Goal: Task Accomplishment & Management: Complete application form

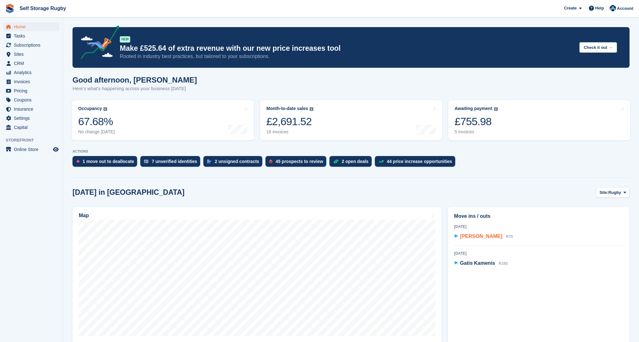
click at [471, 237] on span "Sophie Pearson" at bounding box center [481, 236] width 42 height 5
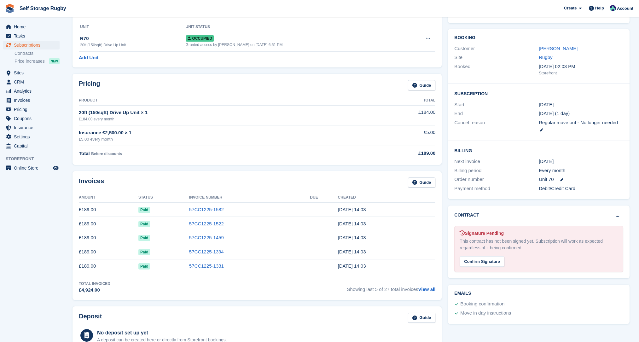
scroll to position [32, 0]
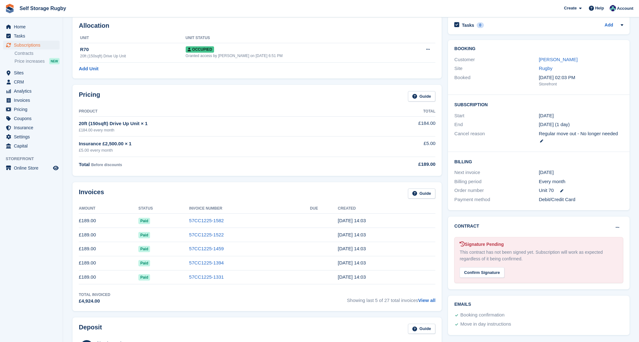
drag, startPoint x: 94, startPoint y: 222, endPoint x: 80, endPoint y: 222, distance: 13.9
click at [80, 222] on td "£189.00" at bounding box center [109, 221] width 60 height 14
drag, startPoint x: 80, startPoint y: 222, endPoint x: 103, endPoint y: 223, distance: 22.7
click at [103, 223] on td "£189.00" at bounding box center [109, 221] width 60 height 14
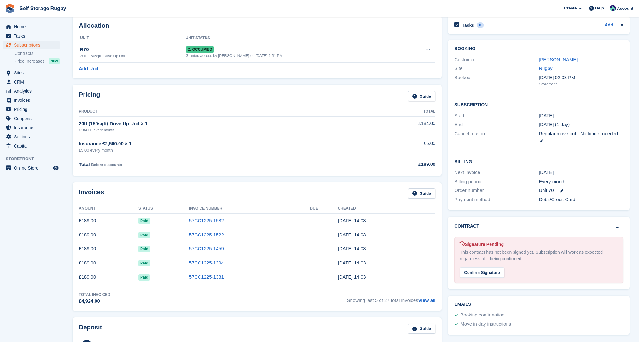
click at [103, 223] on td "£189.00" at bounding box center [109, 221] width 60 height 14
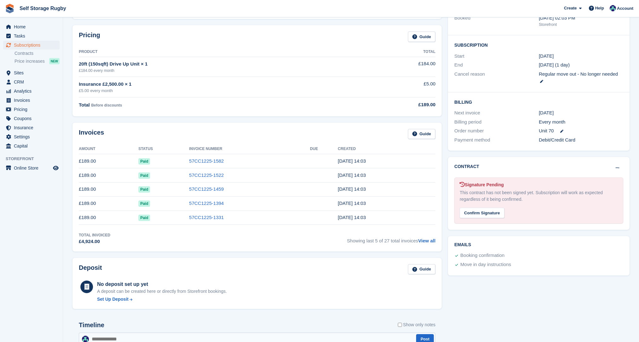
scroll to position [189, 0]
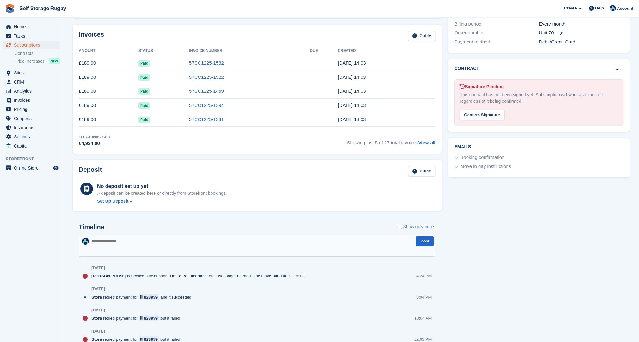
click at [67, 160] on section "Sophie Pearson 21580 Cancelled View on Stripe Allocation Unit Unit Status R70 2…" at bounding box center [351, 277] width 576 height 933
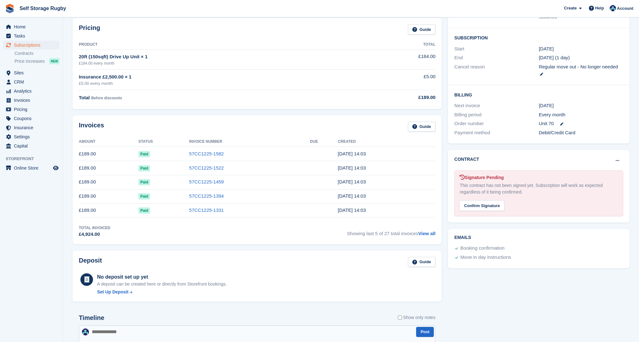
scroll to position [95, 0]
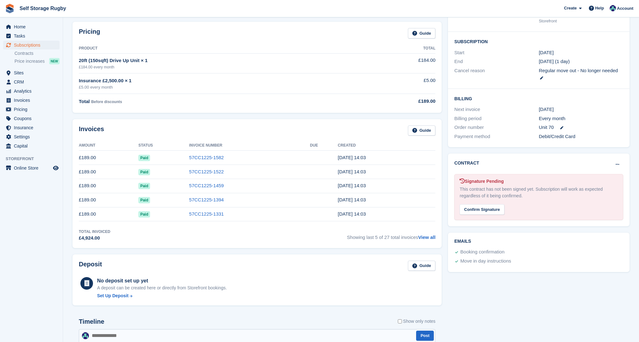
drag, startPoint x: 83, startPoint y: 156, endPoint x: 94, endPoint y: 158, distance: 11.5
click at [94, 158] on td "£189.00" at bounding box center [109, 158] width 60 height 14
drag, startPoint x: 101, startPoint y: 158, endPoint x: 79, endPoint y: 158, distance: 21.8
click at [79, 158] on td "£189.00" at bounding box center [109, 158] width 60 height 14
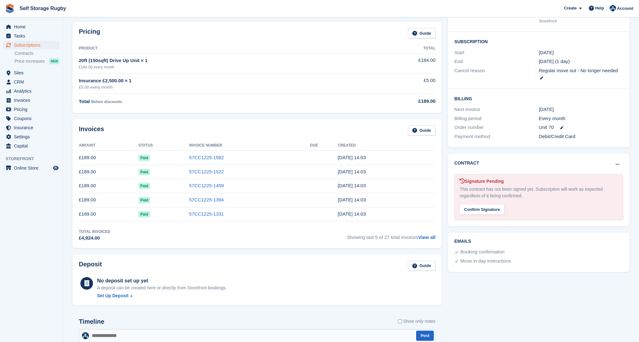
click at [79, 158] on td "£189.00" at bounding box center [109, 158] width 60 height 14
drag, startPoint x: 79, startPoint y: 158, endPoint x: 94, endPoint y: 159, distance: 14.9
click at [94, 159] on td "£189.00" at bounding box center [109, 158] width 60 height 14
drag, startPoint x: 97, startPoint y: 159, endPoint x: 77, endPoint y: 128, distance: 37.4
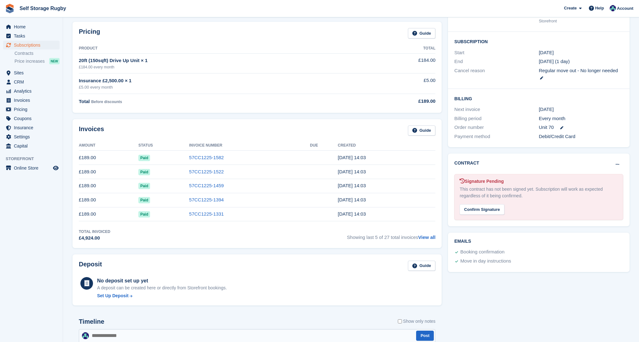
click at [77, 128] on div "Invoices Guide Amount Status Invoice Number Due Created £189.00 Paid 57CC1225-1…" at bounding box center [257, 183] width 369 height 129
drag, startPoint x: 77, startPoint y: 128, endPoint x: 97, endPoint y: 158, distance: 35.9
click at [97, 158] on div "Invoices Guide Amount Status Invoice Number Due Created £189.00 Paid 57CC1225-1…" at bounding box center [257, 183] width 369 height 129
click at [97, 158] on td "£189.00" at bounding box center [109, 158] width 60 height 14
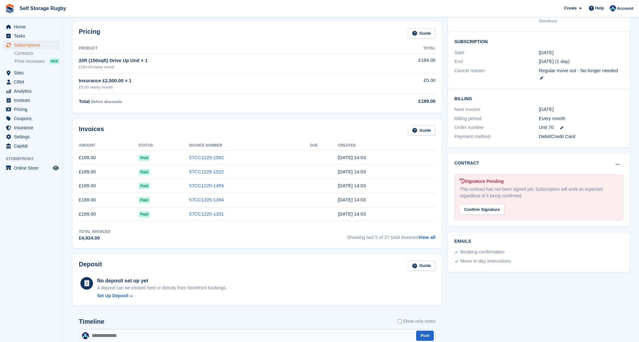
drag, startPoint x: 100, startPoint y: 158, endPoint x: 80, endPoint y: 128, distance: 35.5
click at [80, 128] on div "Invoices Guide Amount Status Invoice Number Due Created £189.00 Paid 57CC1225-1…" at bounding box center [257, 183] width 369 height 129
click at [80, 128] on h2 "Invoices" at bounding box center [91, 131] width 25 height 10
drag, startPoint x: 80, startPoint y: 128, endPoint x: 97, endPoint y: 159, distance: 35.3
click at [97, 159] on div "Invoices Guide Amount Status Invoice Number Due Created £189.00 Paid 57CC1225-1…" at bounding box center [257, 183] width 369 height 129
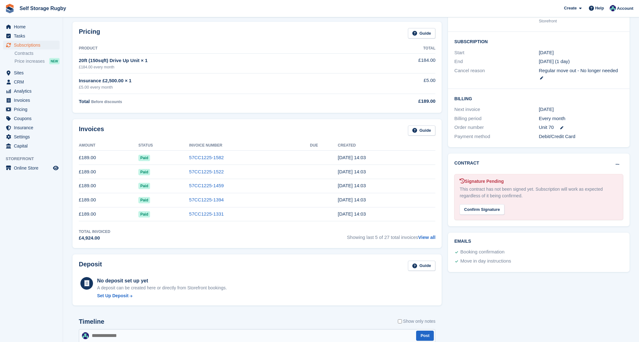
drag, startPoint x: 97, startPoint y: 159, endPoint x: 105, endPoint y: 161, distance: 8.3
click at [97, 159] on td "£189.00" at bounding box center [109, 158] width 60 height 14
drag, startPoint x: 108, startPoint y: 161, endPoint x: 78, endPoint y: 128, distance: 44.4
click at [78, 128] on div "Invoices Guide Amount Status Invoice Number Due Created £189.00 Paid 57CC1225-1…" at bounding box center [257, 183] width 369 height 129
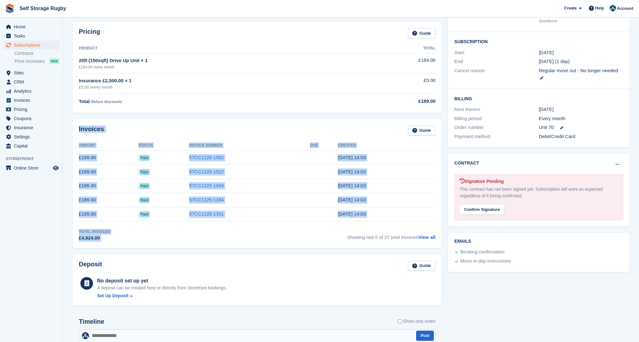
drag, startPoint x: 78, startPoint y: 128, endPoint x: 121, endPoint y: 236, distance: 116.4
click at [121, 236] on div "Invoices Guide Amount Status Invoice Number Due Created £189.00 Paid 57CC1225-1…" at bounding box center [257, 183] width 369 height 129
click at [121, 236] on div "Total Invoiced £4,924.00 Showing last 5 of 27 total invoices View all" at bounding box center [257, 235] width 357 height 13
drag, startPoint x: 105, startPoint y: 190, endPoint x: 79, endPoint y: 123, distance: 71.7
click at [79, 123] on div "Invoices Guide Amount Status Invoice Number Due Created £189.00 Paid 57CC1225-1…" at bounding box center [257, 183] width 369 height 129
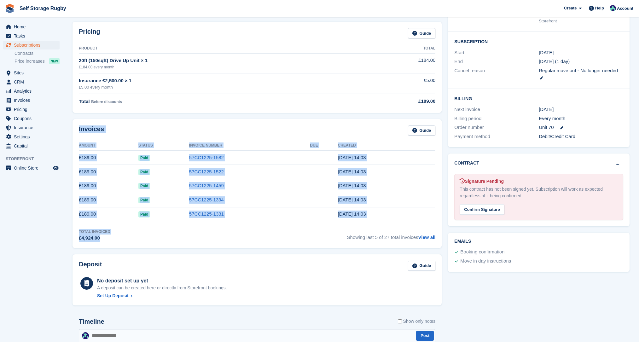
click at [79, 123] on div "Invoices Guide Amount Status Invoice Number Due Created £189.00 Paid 57CC1225-1…" at bounding box center [257, 183] width 369 height 129
drag, startPoint x: 79, startPoint y: 123, endPoint x: 120, endPoint y: 233, distance: 117.6
click at [120, 233] on div "Invoices Guide Amount Status Invoice Number Due Created £189.00 Paid 57CC1225-1…" at bounding box center [257, 183] width 369 height 129
click at [120, 233] on div "Total Invoiced £4,924.00 Showing last 5 of 27 total invoices View all" at bounding box center [257, 235] width 357 height 13
drag, startPoint x: 110, startPoint y: 238, endPoint x: 76, endPoint y: 127, distance: 116.0
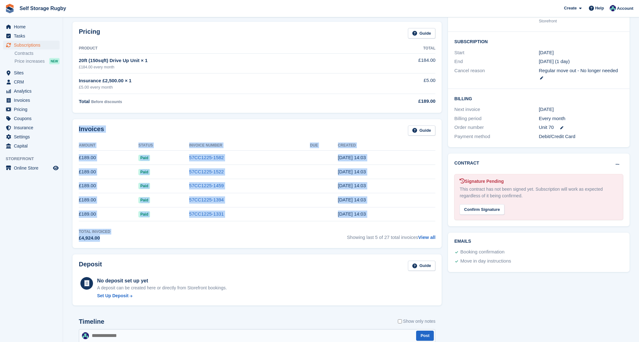
click at [76, 127] on div "Invoices Guide Amount Status Invoice Number Due Created £189.00 Paid 57CC1225-1…" at bounding box center [257, 183] width 369 height 129
drag, startPoint x: 76, startPoint y: 126, endPoint x: 108, endPoint y: 237, distance: 116.6
click at [108, 237] on div "Invoices Guide Amount Status Invoice Number Due Created £189.00 Paid 57CC1225-1…" at bounding box center [257, 183] width 369 height 129
click at [108, 237] on div "Total Invoiced £4,924.00 Showing last 5 of 27 total invoices View all" at bounding box center [257, 235] width 357 height 13
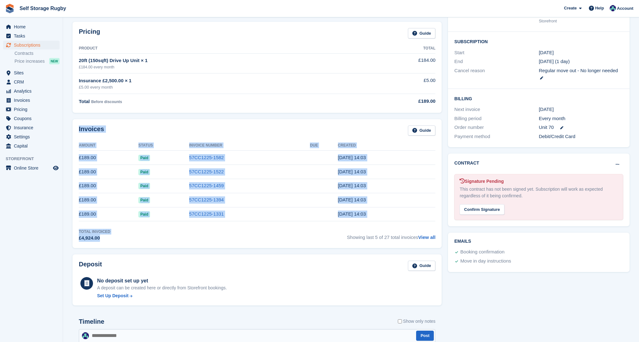
drag, startPoint x: 109, startPoint y: 225, endPoint x: 77, endPoint y: 129, distance: 101.3
click at [77, 129] on div "Invoices Guide Amount Status Invoice Number Due Created £189.00 Paid 57CC1225-1…" at bounding box center [257, 183] width 369 height 129
drag, startPoint x: 77, startPoint y: 128, endPoint x: 114, endPoint y: 236, distance: 114.0
click at [114, 236] on div "Invoices Guide Amount Status Invoice Number Due Created £189.00 Paid 57CC1225-1…" at bounding box center [257, 183] width 369 height 129
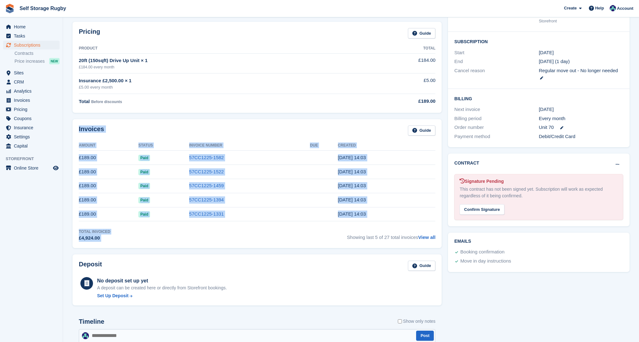
drag, startPoint x: 114, startPoint y: 236, endPoint x: 114, endPoint y: 216, distance: 20.2
click at [114, 236] on div "Total Invoiced £4,924.00 Showing last 5 of 27 total invoices View all" at bounding box center [257, 235] width 357 height 13
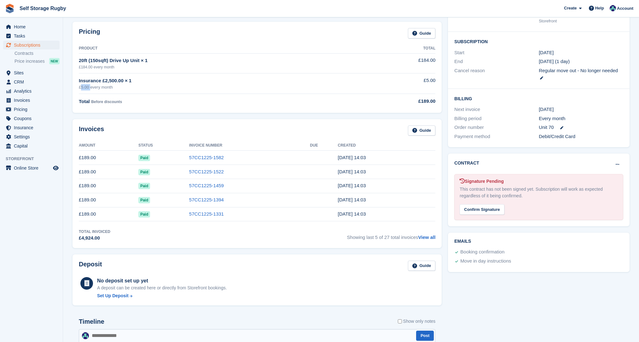
drag, startPoint x: 89, startPoint y: 86, endPoint x: 81, endPoint y: 86, distance: 7.9
click at [81, 86] on div "£5.00 every month" at bounding box center [222, 87] width 286 height 6
drag, startPoint x: 81, startPoint y: 86, endPoint x: 127, endPoint y: 93, distance: 46.2
click at [127, 93] on td "Insurance £2,500.00 × 1 £5.00 every month" at bounding box center [222, 83] width 286 height 20
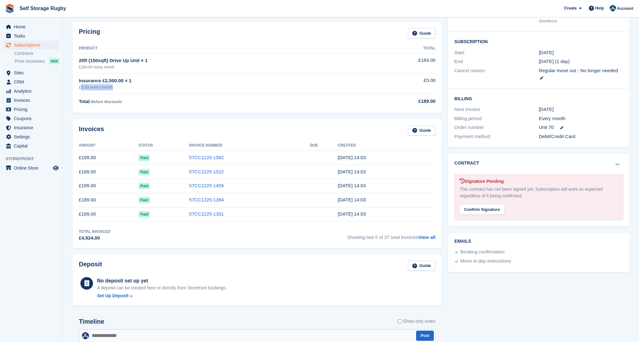
click at [127, 93] on td "Insurance £2,500.00 × 1 £5.00 every month" at bounding box center [222, 83] width 286 height 20
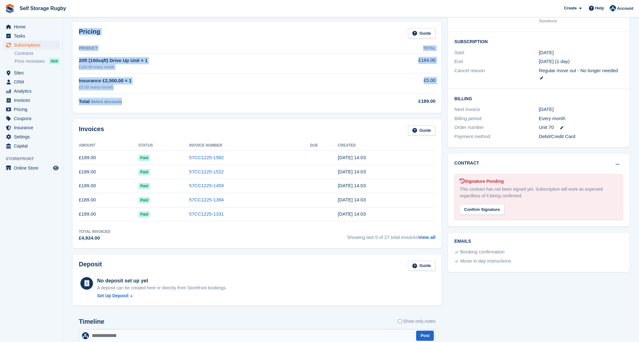
drag, startPoint x: 123, startPoint y: 104, endPoint x: 80, endPoint y: 37, distance: 80.1
click at [80, 37] on div "Pricing Guide Product Total 20ft (150sqft) Drive Up Unit × 1 £184.00 every mont…" at bounding box center [257, 67] width 369 height 91
click at [80, 37] on h2 "Pricing" at bounding box center [89, 33] width 21 height 10
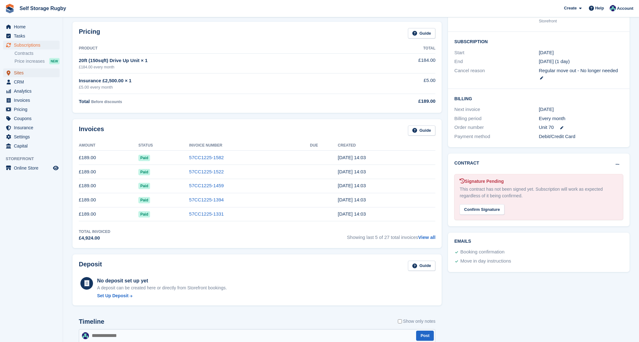
click at [20, 73] on span "Sites" at bounding box center [33, 72] width 38 height 9
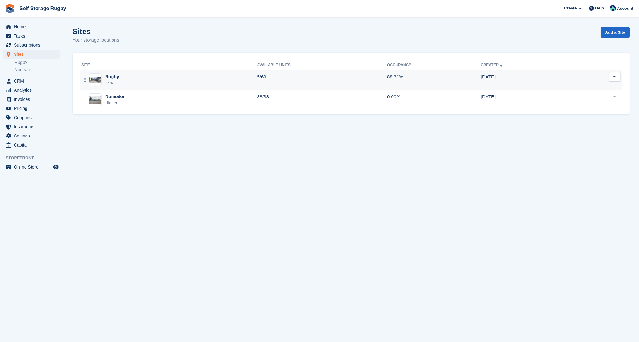
click at [111, 78] on div "Rugby" at bounding box center [112, 76] width 14 height 7
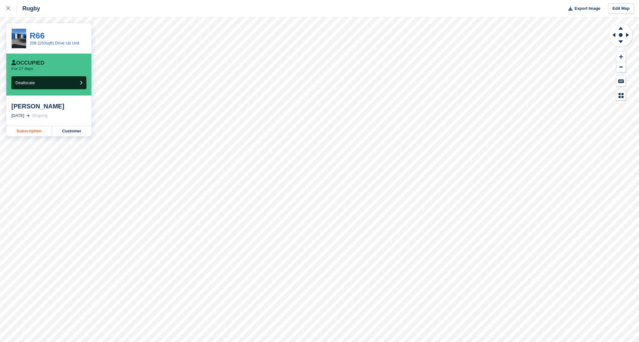
click at [39, 133] on link "Subscription" at bounding box center [29, 131] width 46 height 10
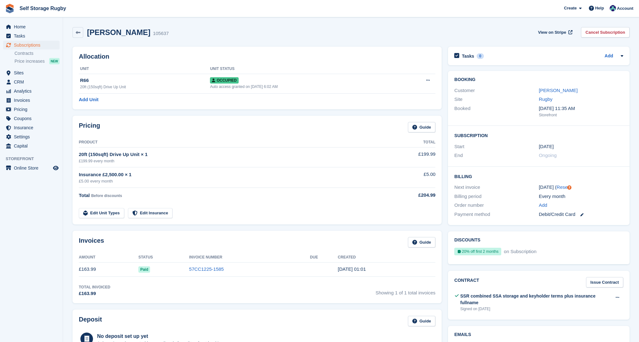
click at [69, 181] on section "Scott McCafferty 105637 View on Stripe Cancel Subscription Allocation Unit Unit…" at bounding box center [351, 295] width 576 height 590
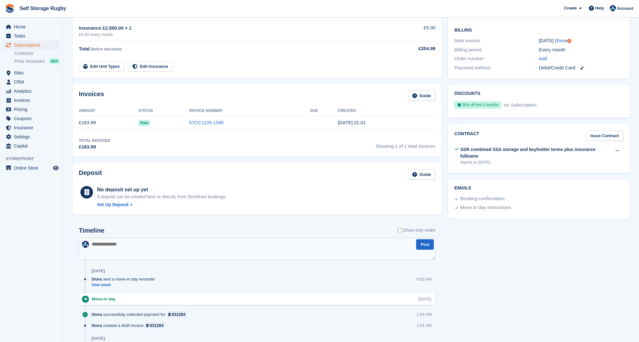
scroll to position [63, 0]
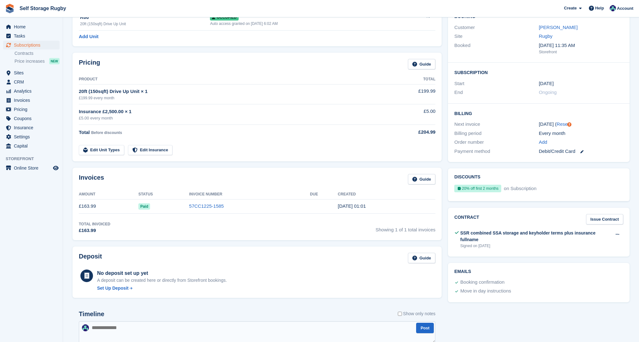
drag, startPoint x: 463, startPoint y: 188, endPoint x: 494, endPoint y: 189, distance: 31.9
click at [494, 189] on div "20% off first 2 months" at bounding box center [477, 189] width 47 height 8
drag, startPoint x: 498, startPoint y: 188, endPoint x: 465, endPoint y: 187, distance: 32.8
click at [465, 187] on div "20% off first 2 months" at bounding box center [477, 189] width 47 height 8
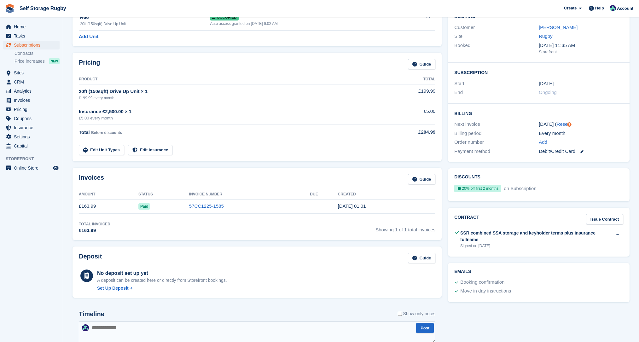
click at [465, 187] on div "20% off first 2 months" at bounding box center [477, 189] width 47 height 8
drag, startPoint x: 465, startPoint y: 187, endPoint x: 487, endPoint y: 188, distance: 22.1
click at [487, 188] on div "20% off first 2 months" at bounding box center [477, 189] width 47 height 8
drag, startPoint x: 487, startPoint y: 188, endPoint x: 477, endPoint y: 190, distance: 10.0
click at [487, 188] on div "20% off first 2 months" at bounding box center [477, 189] width 47 height 8
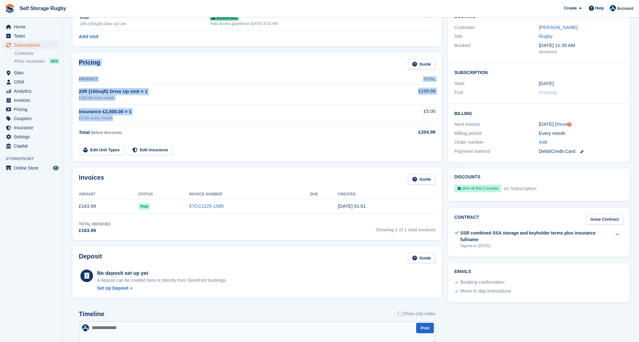
drag, startPoint x: 102, startPoint y: 106, endPoint x: 79, endPoint y: 66, distance: 46.9
click at [79, 66] on div "Pricing Guide Product Total 20ft (150sqft) Drive Up Unit × 1 £199.99 every mont…" at bounding box center [257, 107] width 369 height 109
click at [79, 66] on h2 "Pricing" at bounding box center [89, 64] width 21 height 10
drag, startPoint x: 79, startPoint y: 66, endPoint x: 197, endPoint y: 146, distance: 143.1
click at [197, 146] on div "Pricing Guide Product Total 20ft (150sqft) Drive Up Unit × 1 £199.99 every mont…" at bounding box center [257, 107] width 369 height 109
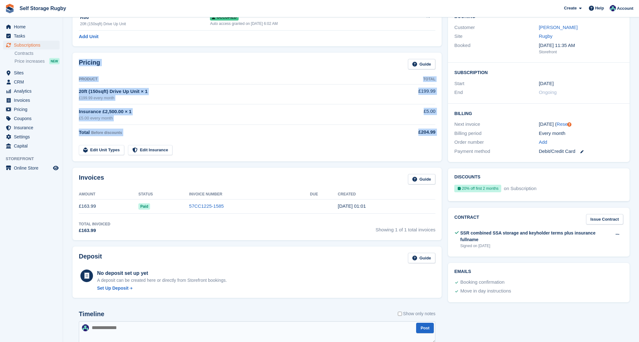
click at [197, 146] on td "Edit Unit Types Edit Insurance" at bounding box center [230, 149] width 302 height 13
drag, startPoint x: 201, startPoint y: 150, endPoint x: 97, endPoint y: 68, distance: 131.4
click at [97, 68] on div "Pricing Guide Product Total 20ft (150sqft) Drive Up Unit × 1 £199.99 every mont…" at bounding box center [257, 107] width 369 height 109
click at [97, 68] on h2 "Pricing" at bounding box center [89, 64] width 21 height 10
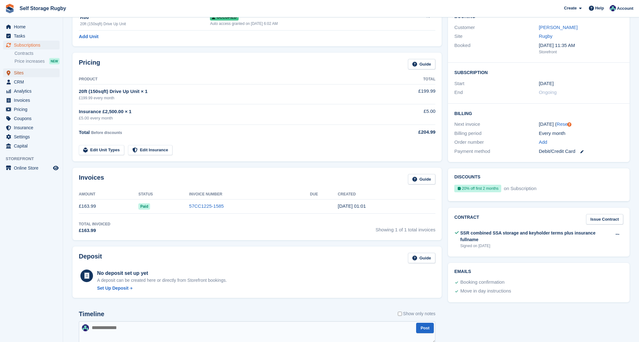
click at [22, 72] on span "Sites" at bounding box center [33, 72] width 38 height 9
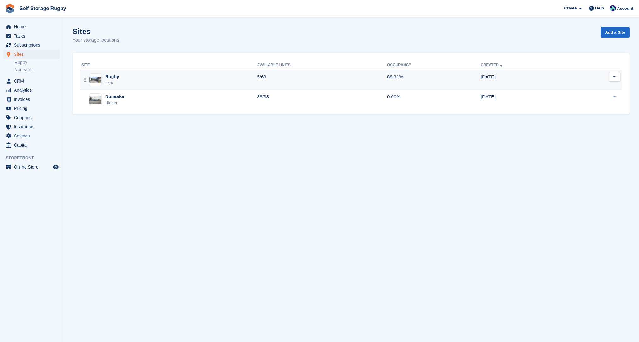
click at [129, 77] on div "Rugby Live" at bounding box center [169, 79] width 176 height 13
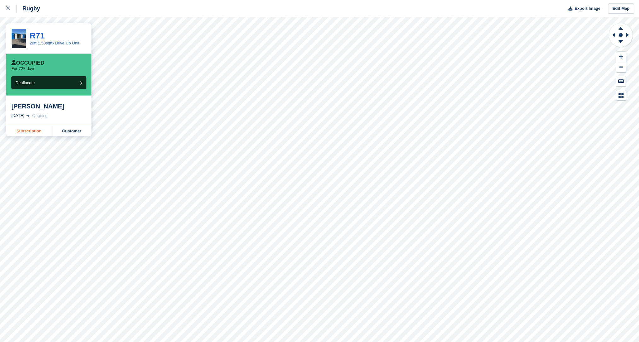
click at [36, 134] on link "Subscription" at bounding box center [29, 131] width 46 height 10
click at [43, 130] on link "Subscription" at bounding box center [29, 131] width 46 height 10
click at [37, 133] on link "Subscription" at bounding box center [29, 131] width 46 height 10
click at [32, 131] on link "Subscription" at bounding box center [29, 131] width 46 height 10
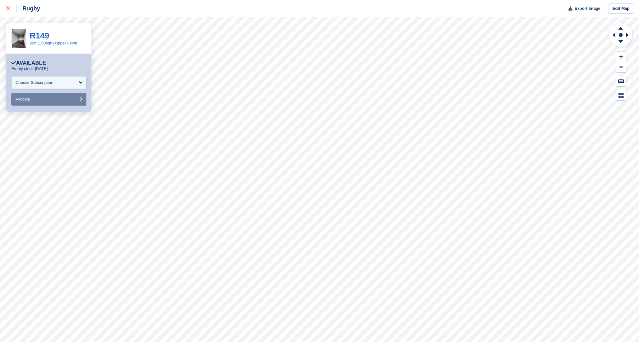
click at [9, 9] on icon at bounding box center [8, 8] width 4 height 4
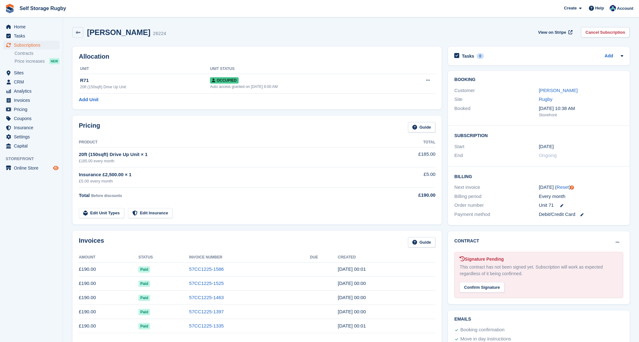
click at [55, 166] on icon "Preview store" at bounding box center [56, 168] width 6 height 5
click at [20, 82] on span "CRM" at bounding box center [33, 82] width 38 height 9
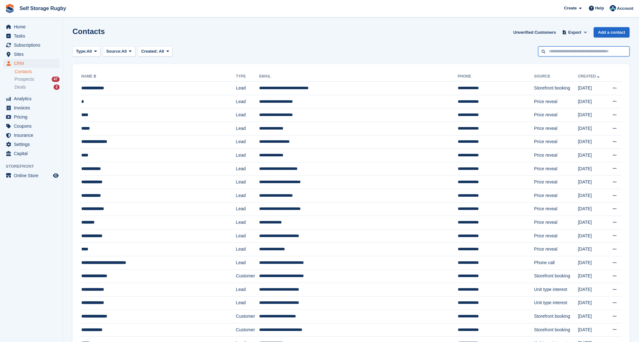
click at [566, 50] on input "text" at bounding box center [583, 51] width 91 height 10
type input "******"
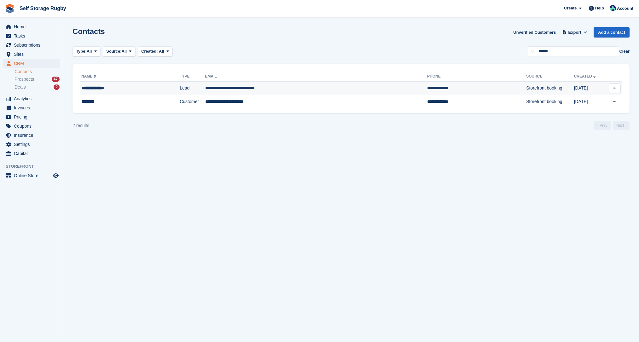
click at [118, 88] on div "**********" at bounding box center [118, 88] width 74 height 7
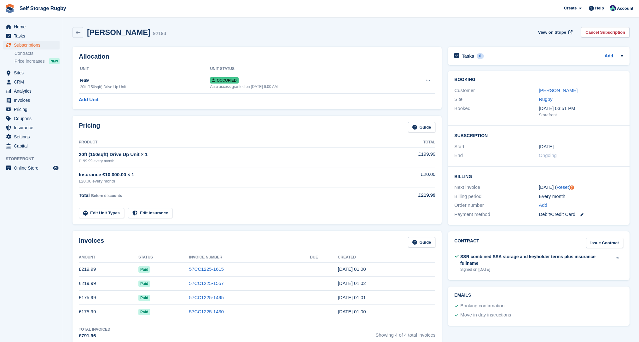
click at [208, 229] on div "Invoices Guide Amount Status Invoice Number Due Created £219.99 Paid 57CC1225-1…" at bounding box center [257, 288] width 376 height 121
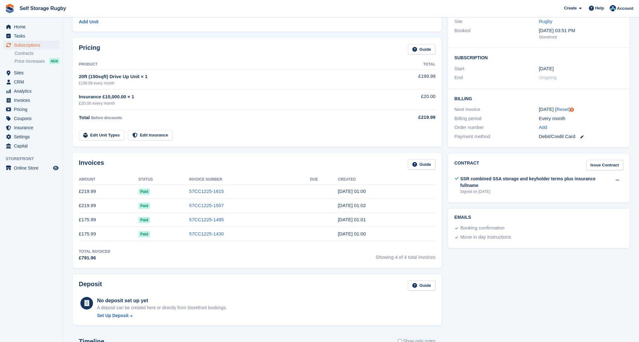
scroll to position [63, 0]
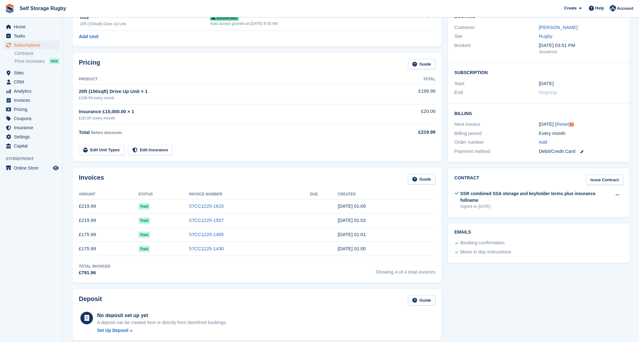
drag, startPoint x: 81, startPoint y: 208, endPoint x: 100, endPoint y: 206, distance: 19.0
click at [100, 206] on td "£219.99" at bounding box center [109, 206] width 60 height 14
drag, startPoint x: 98, startPoint y: 208, endPoint x: 79, endPoint y: 207, distance: 18.9
click at [79, 207] on td "£219.99" at bounding box center [109, 206] width 60 height 14
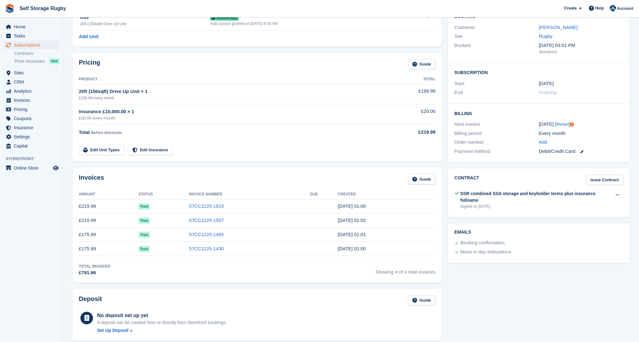
click at [79, 207] on td "£219.99" at bounding box center [109, 206] width 60 height 14
drag, startPoint x: 79, startPoint y: 207, endPoint x: 100, endPoint y: 251, distance: 48.7
click at [100, 251] on tbody "£219.99 Paid 57CC1225-1615 27 Sep, 01:00 £219.99 Paid 57CC1225-1557 27 Aug, 01:…" at bounding box center [257, 227] width 357 height 56
click at [100, 251] on td "£175.99" at bounding box center [109, 249] width 60 height 14
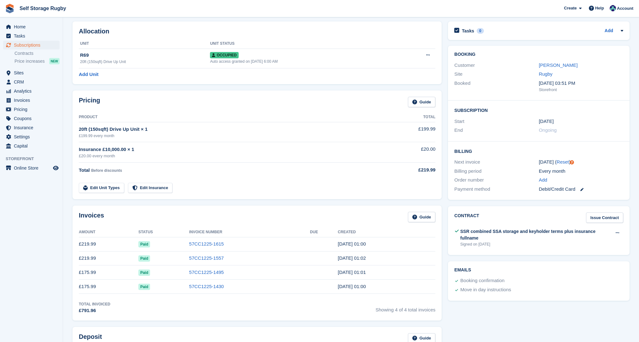
scroll to position [0, 0]
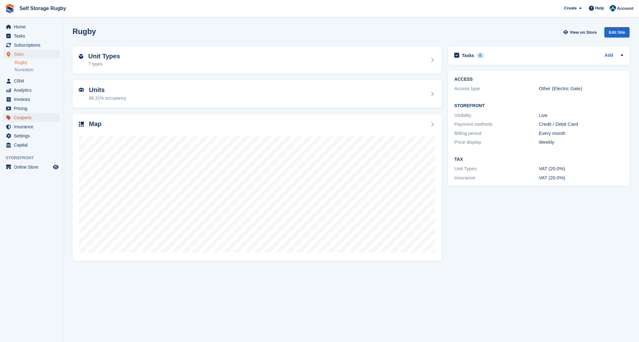
click at [28, 117] on span "Coupons" at bounding box center [33, 117] width 38 height 9
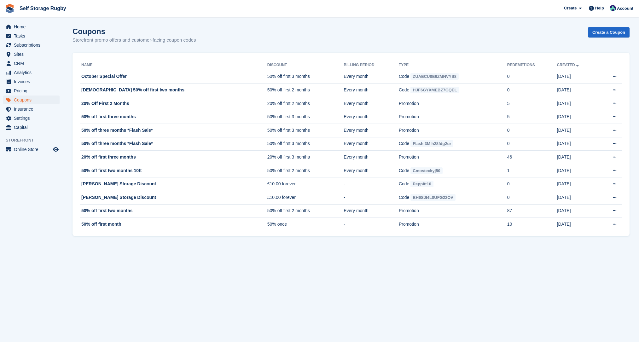
click at [191, 260] on section "Coupons Storefront promo offers and customer-facing coupon codes Create a Coupo…" at bounding box center [351, 171] width 576 height 342
drag, startPoint x: 72, startPoint y: 30, endPoint x: 219, endPoint y: 47, distance: 148.2
click at [219, 47] on section "Coupons Storefront promo offers and customer-facing coupon codes Create a Coupo…" at bounding box center [351, 171] width 576 height 342
drag, startPoint x: 219, startPoint y: 47, endPoint x: 231, endPoint y: 44, distance: 11.7
click at [219, 47] on div "Coupons Storefront promo offers and customer-facing coupon codes Create a Coupon" at bounding box center [351, 39] width 557 height 24
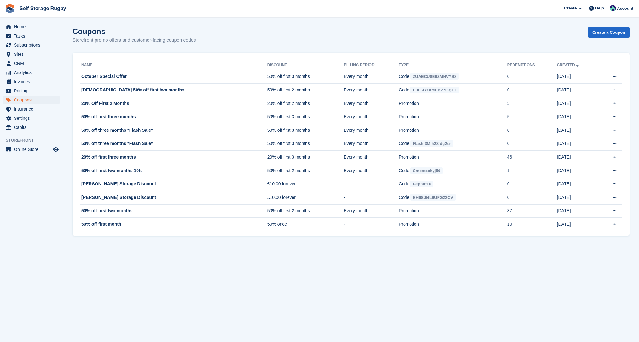
drag, startPoint x: 231, startPoint y: 44, endPoint x: 73, endPoint y: 28, distance: 158.8
click at [73, 28] on div "Coupons Storefront promo offers and customer-facing coupon codes Create a Coupon" at bounding box center [351, 39] width 557 height 24
click at [73, 28] on h1 "Coupons" at bounding box center [135, 31] width 124 height 9
drag, startPoint x: 73, startPoint y: 28, endPoint x: 224, endPoint y: 43, distance: 151.8
click at [224, 43] on div "Coupons Storefront promo offers and customer-facing coupon codes Create a Coupon" at bounding box center [351, 39] width 557 height 24
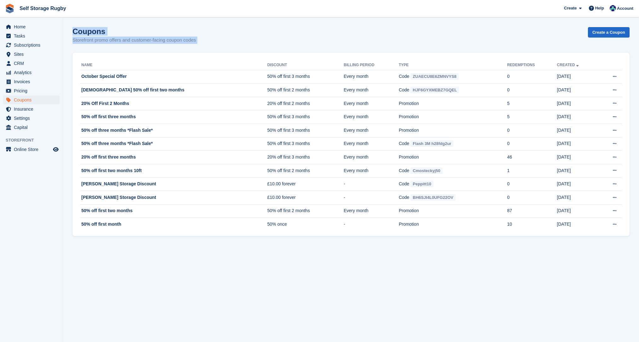
click at [224, 43] on div "Coupons Storefront promo offers and customer-facing coupon codes Create a Coupon" at bounding box center [351, 39] width 557 height 24
drag, startPoint x: 245, startPoint y: 43, endPoint x: 72, endPoint y: 26, distance: 173.9
click at [72, 26] on section "Coupons Storefront promo offers and customer-facing coupon codes Create a Coupo…" at bounding box center [351, 171] width 576 height 342
drag, startPoint x: 72, startPoint y: 26, endPoint x: 207, endPoint y: 41, distance: 135.1
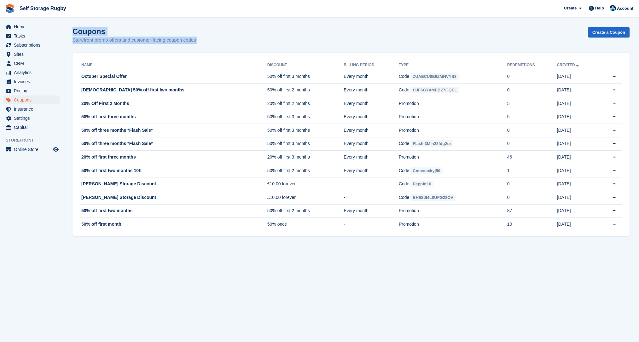
click at [207, 41] on section "Coupons Storefront promo offers and customer-facing coupon codes Create a Coupo…" at bounding box center [351, 171] width 576 height 342
click at [207, 41] on div "Coupons Storefront promo offers and customer-facing coupon codes Create a Coupon" at bounding box center [351, 39] width 557 height 24
drag, startPoint x: 158, startPoint y: 42, endPoint x: 73, endPoint y: 33, distance: 85.3
click at [73, 33] on div "Coupons Storefront promo offers and customer-facing coupon codes Create a Coupon" at bounding box center [351, 39] width 557 height 24
click at [73, 33] on h1 "Coupons" at bounding box center [135, 31] width 124 height 9
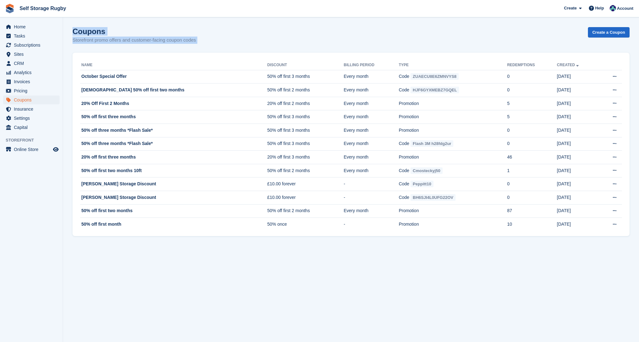
drag, startPoint x: 73, startPoint y: 33, endPoint x: 228, endPoint y: 46, distance: 155.4
click at [228, 46] on div "Coupons Storefront promo offers and customer-facing coupon codes Create a Coupon" at bounding box center [351, 39] width 557 height 24
drag, startPoint x: 228, startPoint y: 46, endPoint x: 245, endPoint y: 46, distance: 17.0
click at [228, 46] on div "Coupons Storefront promo offers and customer-facing coupon codes Create a Coupon" at bounding box center [351, 39] width 557 height 24
drag, startPoint x: 237, startPoint y: 46, endPoint x: 70, endPoint y: 33, distance: 167.7
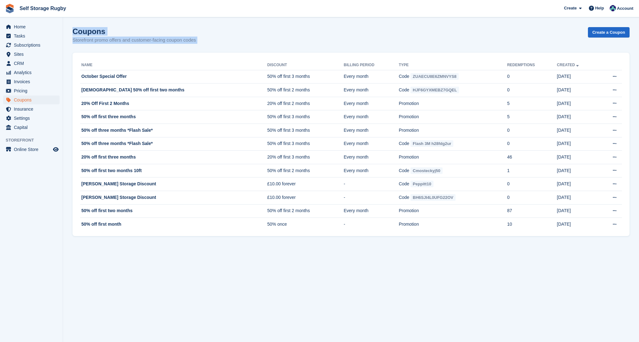
click at [70, 33] on section "Coupons Storefront promo offers and customer-facing coupon codes Create a Coupo…" at bounding box center [351, 171] width 576 height 342
drag, startPoint x: 69, startPoint y: 32, endPoint x: 253, endPoint y: 46, distance: 184.4
click at [253, 46] on section "Coupons Storefront promo offers and customer-facing coupon codes Create a Coupo…" at bounding box center [351, 171] width 576 height 342
drag, startPoint x: 253, startPoint y: 46, endPoint x: 259, endPoint y: 44, distance: 6.2
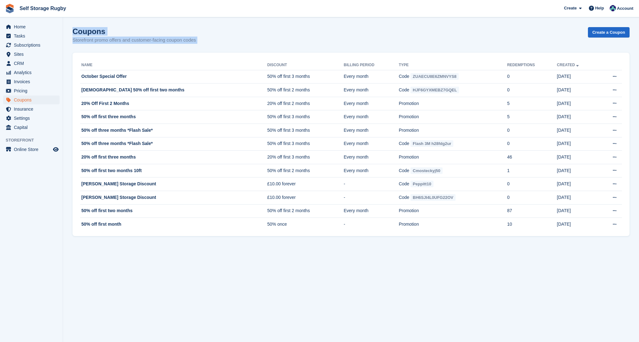
click at [253, 46] on div "Coupons Storefront promo offers and customer-facing coupon codes Create a Coupon" at bounding box center [351, 39] width 557 height 24
drag, startPoint x: 127, startPoint y: 39, endPoint x: 73, endPoint y: 31, distance: 55.0
click at [73, 31] on div "Coupons Storefront promo offers and customer-facing coupon codes Create a Coupon" at bounding box center [351, 39] width 557 height 24
click at [73, 31] on h1 "Coupons" at bounding box center [135, 31] width 124 height 9
drag, startPoint x: 73, startPoint y: 31, endPoint x: 227, endPoint y: 50, distance: 156.0
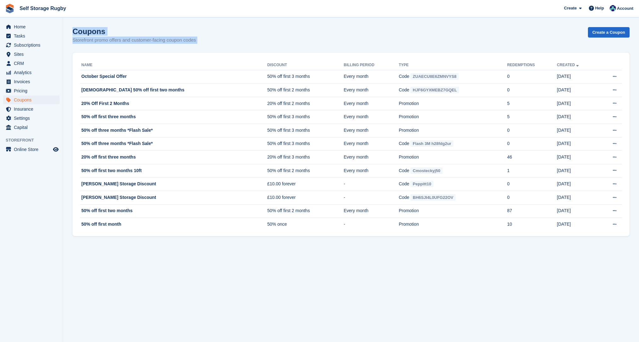
click at [227, 50] on div "Coupons Storefront promo offers and customer-facing coupon codes Create a Coupon" at bounding box center [351, 39] width 557 height 24
drag, startPoint x: 227, startPoint y: 50, endPoint x: 233, endPoint y: 48, distance: 5.7
click at [227, 50] on div "Coupons Storefront promo offers and customer-facing coupon codes Create a Coupon" at bounding box center [351, 39] width 557 height 24
drag, startPoint x: 225, startPoint y: 47, endPoint x: 76, endPoint y: 29, distance: 150.6
click at [76, 29] on div "Coupons Storefront promo offers and customer-facing coupon codes Create a Coupon" at bounding box center [351, 39] width 557 height 24
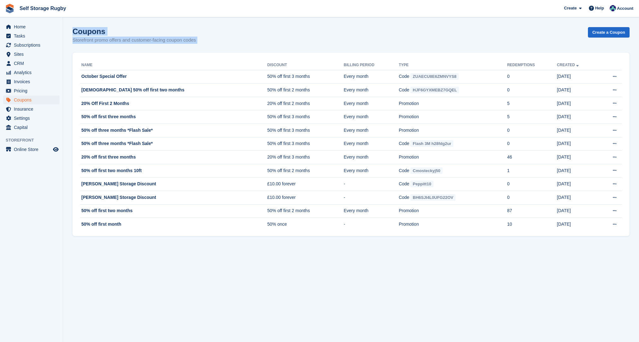
click at [76, 28] on h1 "Coupons" at bounding box center [135, 31] width 124 height 9
drag, startPoint x: 75, startPoint y: 28, endPoint x: 242, endPoint y: 40, distance: 166.6
click at [242, 40] on div "Coupons Storefront promo offers and customer-facing coupon codes Create a Coupon" at bounding box center [351, 39] width 557 height 24
drag, startPoint x: 242, startPoint y: 40, endPoint x: 258, endPoint y: 41, distance: 16.7
click at [242, 40] on div "Coupons Storefront promo offers and customer-facing coupon codes Create a Coupon" at bounding box center [351, 39] width 557 height 24
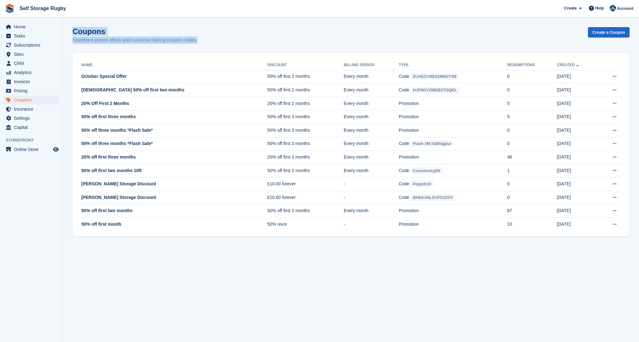
drag, startPoint x: 260, startPoint y: 41, endPoint x: 71, endPoint y: 29, distance: 189.9
click at [71, 29] on section "Coupons Storefront promo offers and customer-facing coupon codes Create a Coupo…" at bounding box center [351, 171] width 576 height 342
drag, startPoint x: 71, startPoint y: 29, endPoint x: 225, endPoint y: 45, distance: 155.6
click at [225, 45] on section "Coupons Storefront promo offers and customer-facing coupon codes Create a Coupo…" at bounding box center [351, 171] width 576 height 342
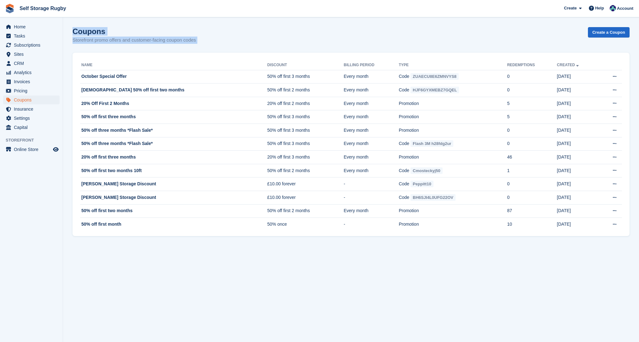
click at [225, 45] on div "Coupons Storefront promo offers and customer-facing coupon codes Create a Coupon" at bounding box center [351, 39] width 557 height 24
drag, startPoint x: 247, startPoint y: 44, endPoint x: 77, endPoint y: 31, distance: 170.5
click at [77, 31] on div "Coupons Storefront promo offers and customer-facing coupon codes Create a Coupon" at bounding box center [351, 39] width 557 height 24
click at [77, 31] on h1 "Coupons" at bounding box center [135, 31] width 124 height 9
drag, startPoint x: 228, startPoint y: 41, endPoint x: 242, endPoint y: 42, distance: 14.2
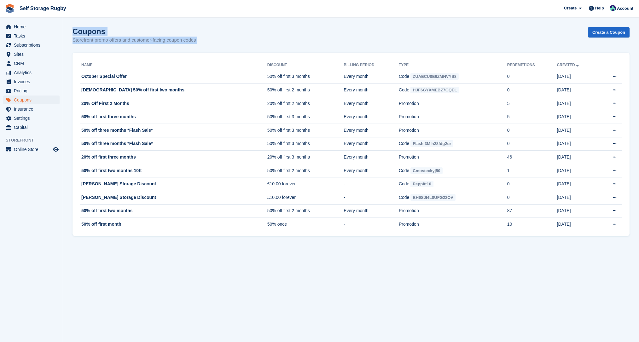
click at [242, 42] on div "Coupons Storefront promo offers and customer-facing coupon codes Create a Coupon" at bounding box center [351, 39] width 557 height 24
drag, startPoint x: 242, startPoint y: 42, endPoint x: 254, endPoint y: 42, distance: 11.7
click at [242, 42] on div "Coupons Storefront promo offers and customer-facing coupon codes Create a Coupon" at bounding box center [351, 39] width 557 height 24
drag, startPoint x: 262, startPoint y: 42, endPoint x: 66, endPoint y: 27, distance: 196.4
click at [66, 27] on section "Coupons Storefront promo offers and customer-facing coupon codes Create a Coupo…" at bounding box center [351, 171] width 576 height 342
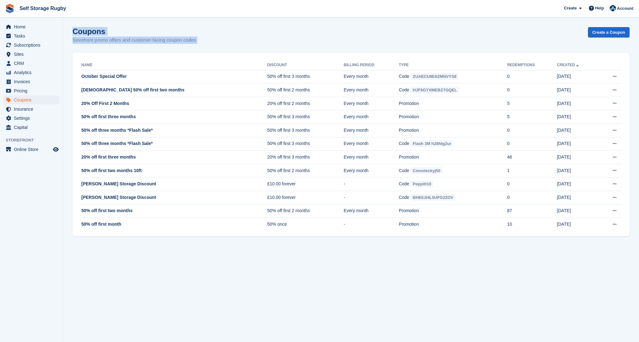
click at [66, 27] on section "Coupons Storefront promo offers and customer-facing coupon codes Create a Coupo…" at bounding box center [351, 171] width 576 height 342
drag, startPoint x: 68, startPoint y: 27, endPoint x: 272, endPoint y: 49, distance: 204.5
click at [272, 49] on section "Coupons Storefront promo offers and customer-facing coupon codes Create a Coupo…" at bounding box center [351, 171] width 576 height 342
drag, startPoint x: 272, startPoint y: 49, endPoint x: 278, endPoint y: 46, distance: 6.4
click at [272, 49] on div "Coupons Storefront promo offers and customer-facing coupon codes Create a Coupon" at bounding box center [351, 39] width 557 height 24
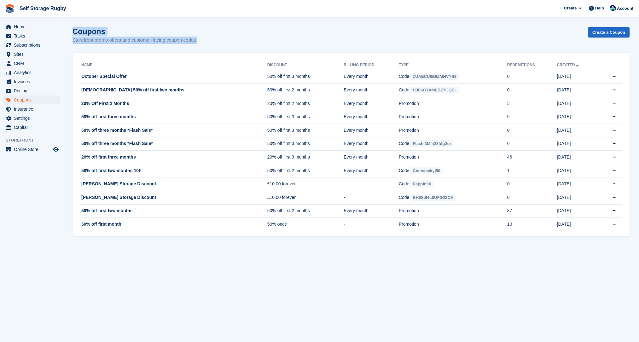
drag, startPoint x: 171, startPoint y: 44, endPoint x: 73, endPoint y: 33, distance: 98.1
click at [73, 33] on div "Coupons Storefront promo offers and customer-facing coupon codes Create a Coupon" at bounding box center [351, 39] width 557 height 24
click at [73, 33] on h1 "Coupons" at bounding box center [135, 31] width 124 height 9
drag, startPoint x: 73, startPoint y: 32, endPoint x: 271, endPoint y: 50, distance: 198.5
click at [271, 50] on div "Coupons Storefront promo offers and customer-facing coupon codes Create a Coupon" at bounding box center [351, 39] width 557 height 24
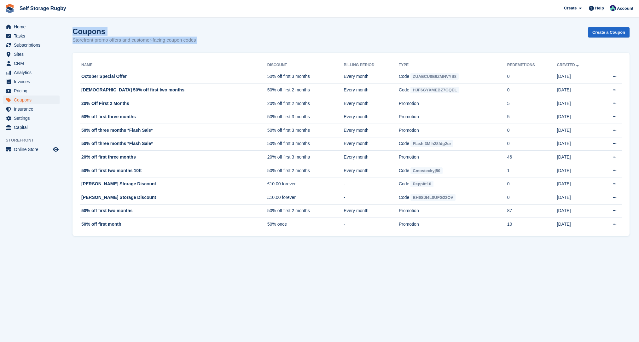
click at [271, 50] on div "Coupons Storefront promo offers and customer-facing coupon codes Create a Coupon" at bounding box center [351, 39] width 557 height 24
click at [614, 29] on link "Create a Coupon" at bounding box center [609, 32] width 42 height 10
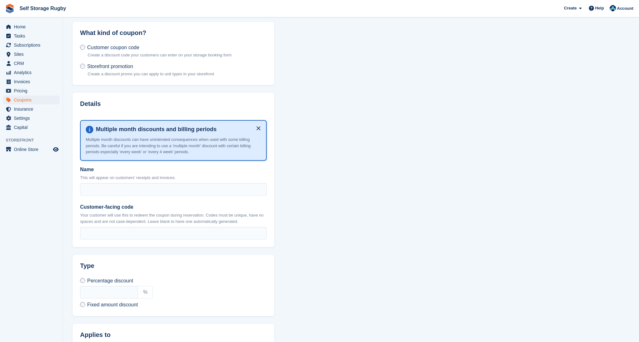
scroll to position [32, 0]
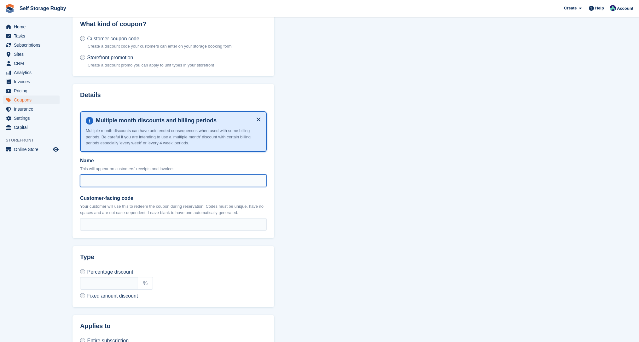
click at [122, 178] on input "Name" at bounding box center [173, 180] width 187 height 13
type input "**********"
click at [133, 222] on input "Customer-facing code" at bounding box center [173, 224] width 187 height 13
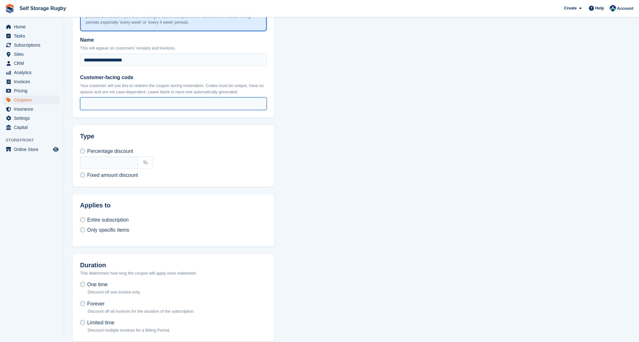
scroll to position [158, 0]
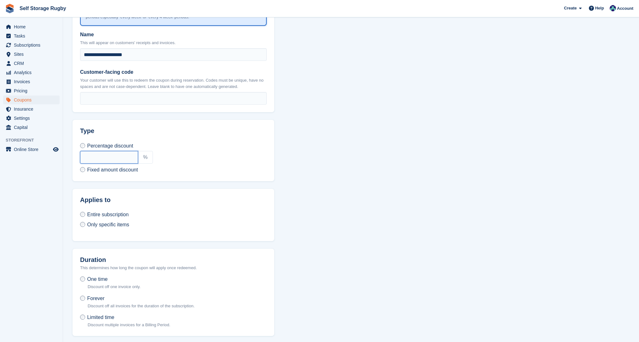
click at [113, 154] on input "text" at bounding box center [109, 157] width 58 height 13
type input "**"
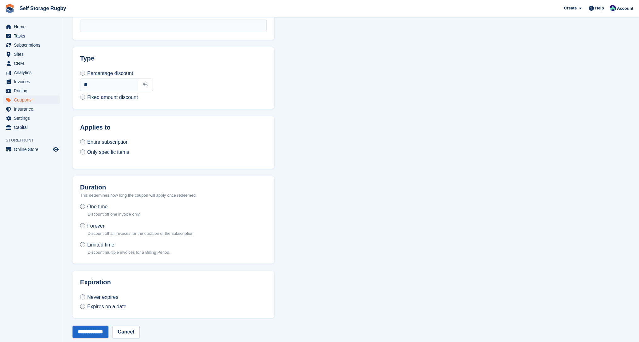
scroll to position [239, 0]
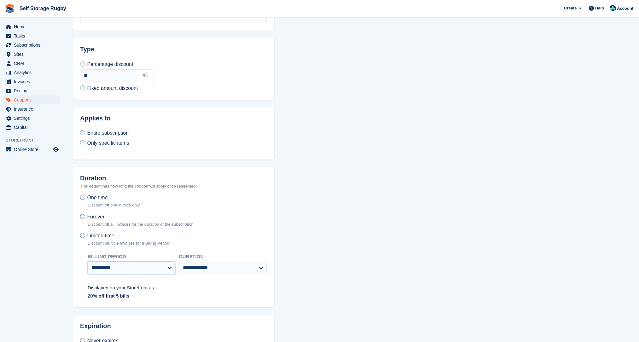
click at [109, 267] on select "**********" at bounding box center [132, 268] width 88 height 13
select select "*"
click at [88, 262] on select "**********" at bounding box center [132, 268] width 88 height 13
click at [196, 267] on select "**********" at bounding box center [223, 268] width 88 height 13
select select "*"
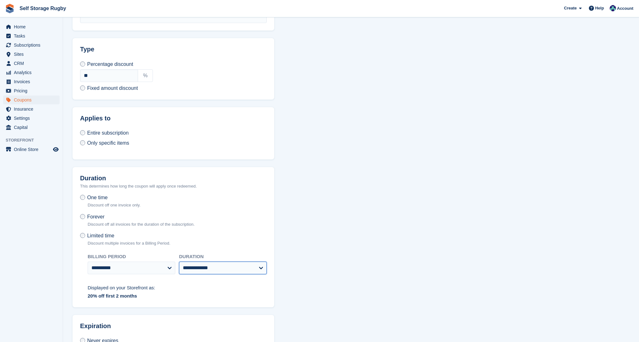
click at [179, 262] on select "**********" at bounding box center [223, 268] width 88 height 13
click at [153, 293] on div "20% off first 3 months" at bounding box center [177, 296] width 179 height 7
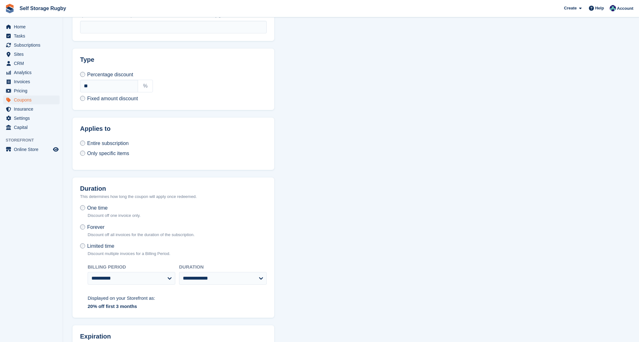
scroll to position [197, 0]
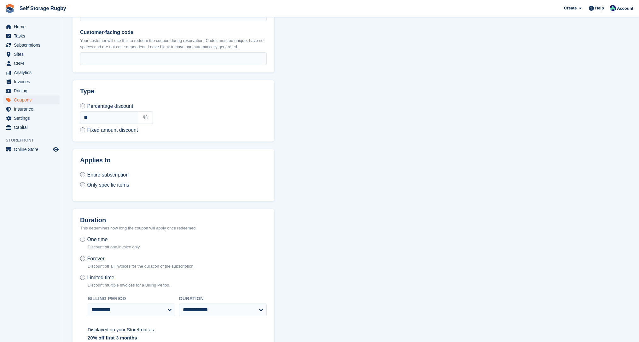
click at [111, 184] on span "Only specific items" at bounding box center [108, 184] width 42 height 5
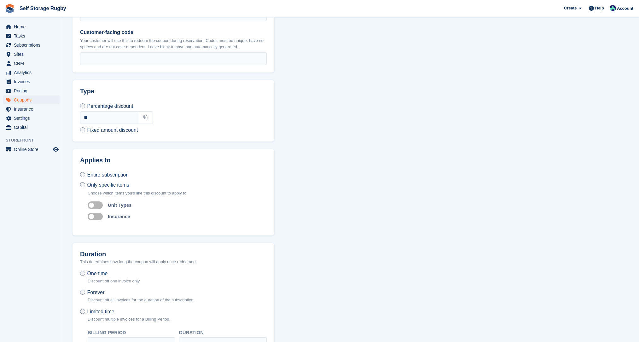
click at [108, 177] on span "Entire subscription" at bounding box center [108, 174] width 42 height 5
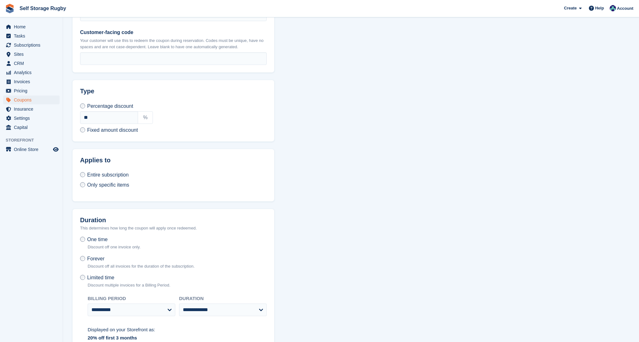
click at [108, 183] on span "Only specific items" at bounding box center [108, 184] width 42 height 5
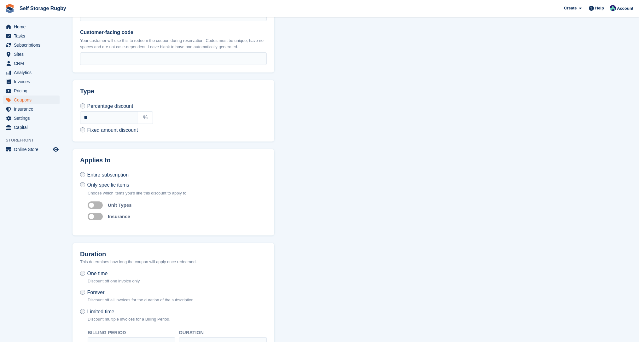
click at [109, 175] on span "Entire subscription" at bounding box center [108, 174] width 42 height 5
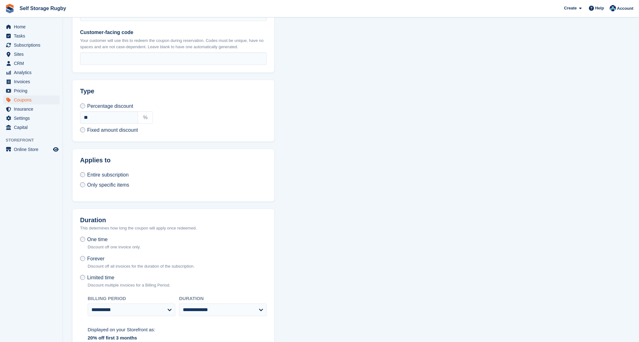
click at [109, 182] on span "Only specific items" at bounding box center [108, 184] width 42 height 5
click at [109, 172] on span "Entire subscription" at bounding box center [108, 174] width 42 height 5
click at [109, 183] on span "Only specific items" at bounding box center [108, 184] width 42 height 5
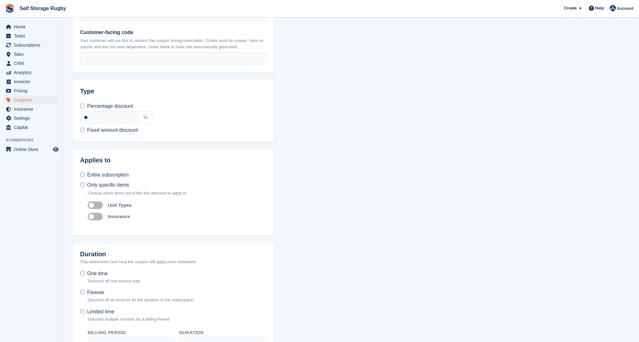
click at [109, 173] on span "Entire subscription" at bounding box center [108, 174] width 42 height 5
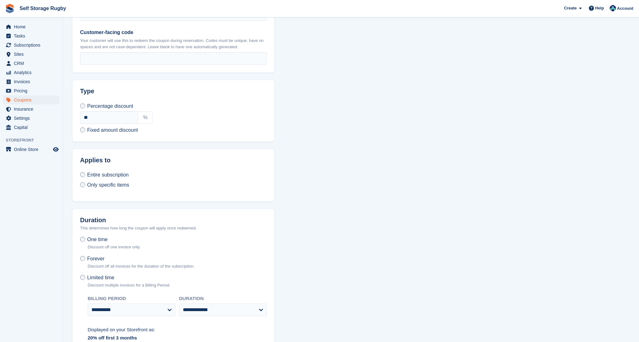
drag, startPoint x: 109, startPoint y: 183, endPoint x: 110, endPoint y: 171, distance: 11.4
click at [109, 182] on span "Only specific items" at bounding box center [108, 184] width 42 height 5
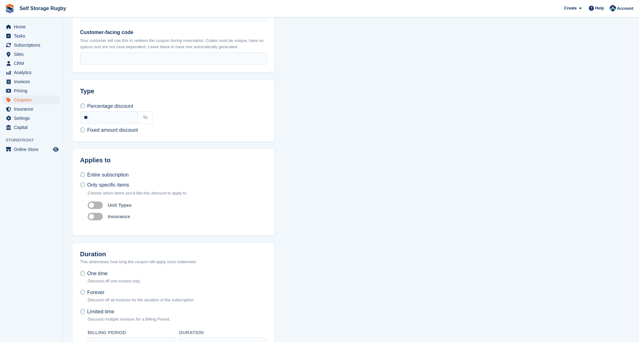
click at [110, 172] on span "Entire subscription" at bounding box center [108, 174] width 42 height 5
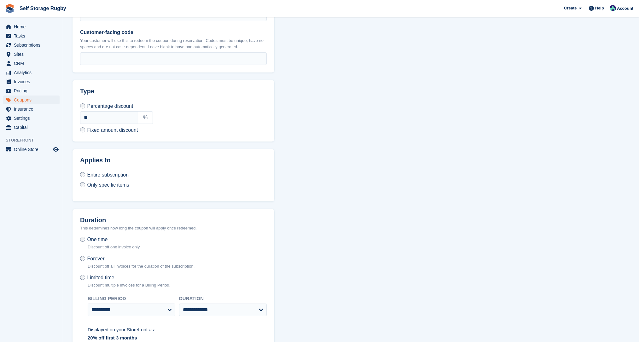
click at [110, 183] on span "Only specific items" at bounding box center [108, 184] width 42 height 5
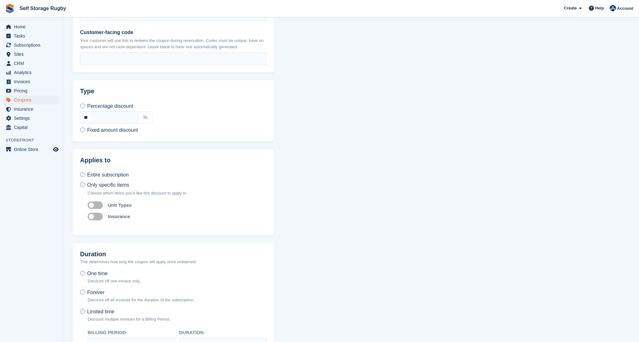
click at [111, 173] on span "Entire subscription" at bounding box center [108, 174] width 42 height 5
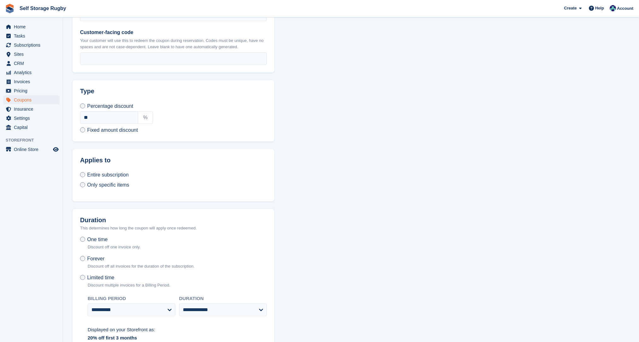
click at [111, 185] on span "Only specific items" at bounding box center [108, 184] width 42 height 5
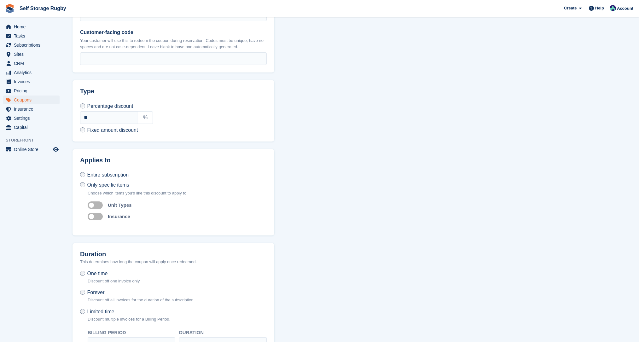
click at [99, 206] on label "Auto apply to unit types" at bounding box center [97, 205] width 18 height 1
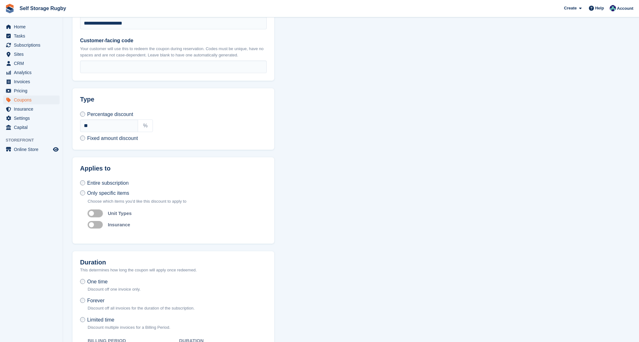
scroll to position [326, 0]
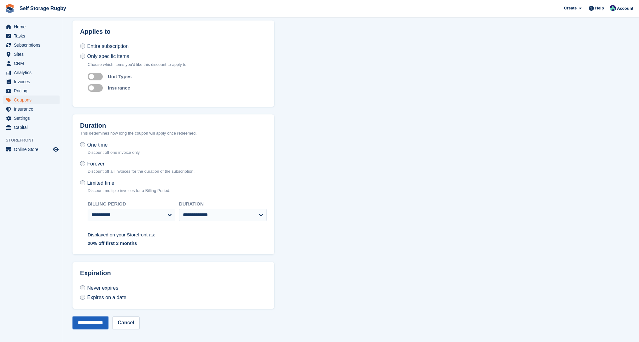
click at [96, 319] on input "**********" at bounding box center [91, 323] width 36 height 13
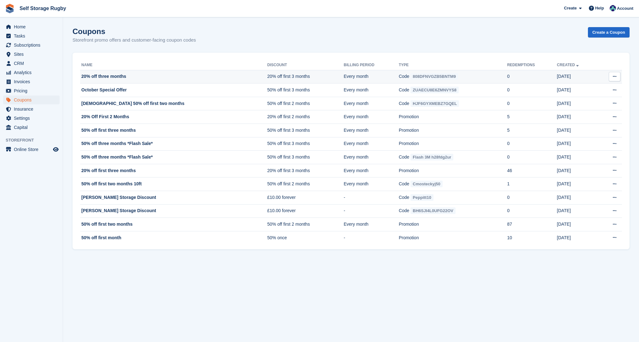
click at [138, 78] on td "20% off three months" at bounding box center [173, 77] width 187 height 14
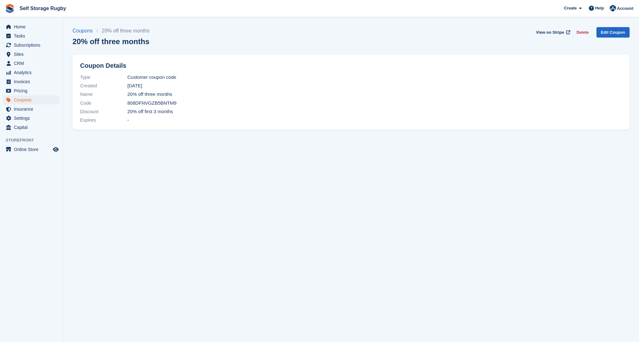
drag, startPoint x: 165, startPoint y: 103, endPoint x: 127, endPoint y: 102, distance: 37.6
click at [127, 102] on div "Code 808DFNVGZB5BNTM9" at bounding box center [351, 103] width 542 height 9
copy div "808DFNVGZB5BNTM9"
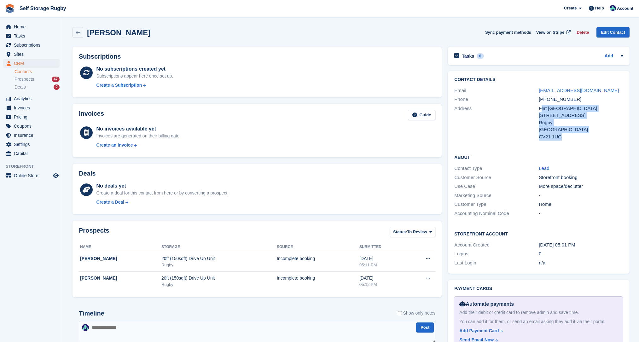
drag, startPoint x: 540, startPoint y: 108, endPoint x: 568, endPoint y: 126, distance: 33.1
click at [568, 126] on div "Flat 5 Elm House 15 Magnolia Avenue Rugby United Kingdom CV21 1UG" at bounding box center [581, 123] width 85 height 36
click at [568, 133] on div "CV21 1UG" at bounding box center [581, 136] width 85 height 7
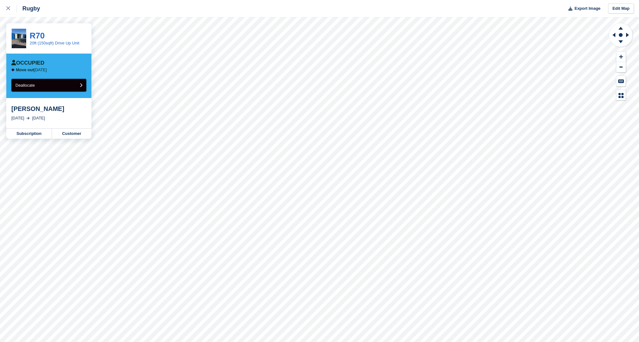
click at [45, 90] on button "Deallocate" at bounding box center [48, 85] width 75 height 13
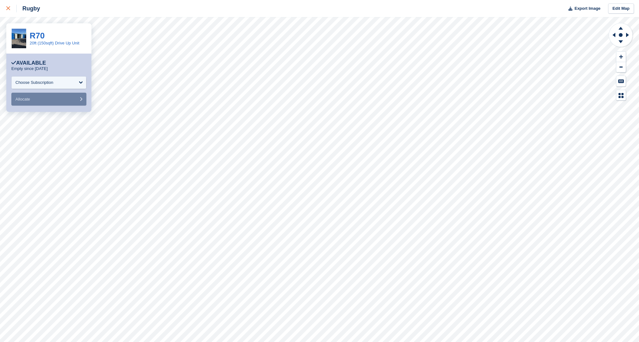
click at [5, 8] on link at bounding box center [8, 8] width 17 height 17
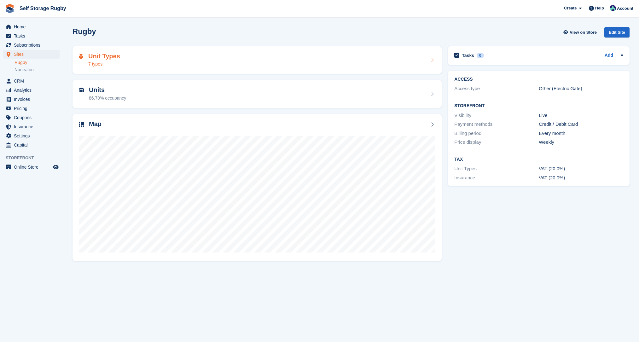
click at [111, 63] on div "7 types" at bounding box center [104, 64] width 32 height 7
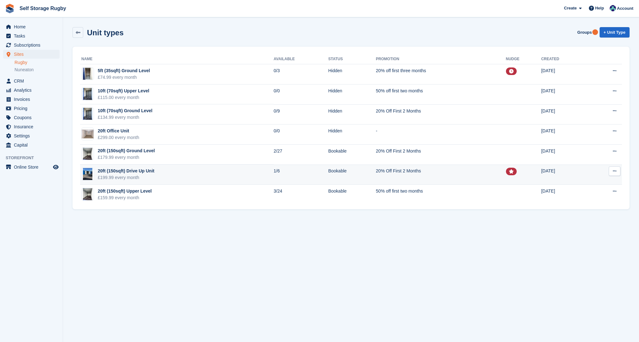
click at [612, 174] on button at bounding box center [615, 171] width 12 height 9
click at [593, 181] on p "Edit unit type" at bounding box center [590, 183] width 55 height 8
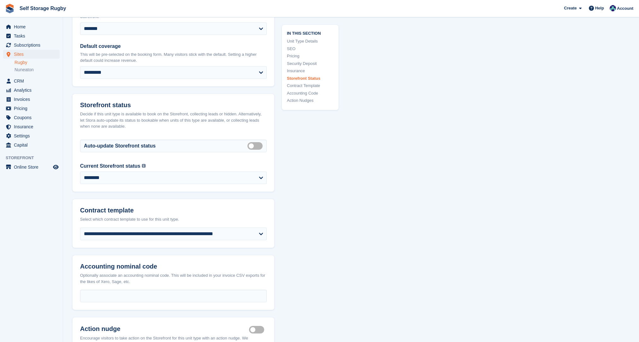
scroll to position [946, 0]
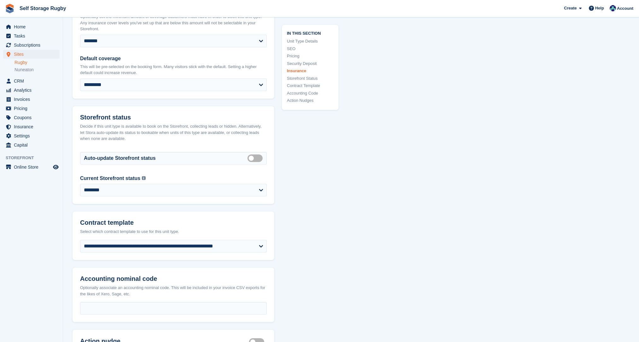
drag, startPoint x: 255, startPoint y: 152, endPoint x: 245, endPoint y: 170, distance: 20.8
click at [255, 158] on label "Auto manage storefront status" at bounding box center [257, 158] width 18 height 1
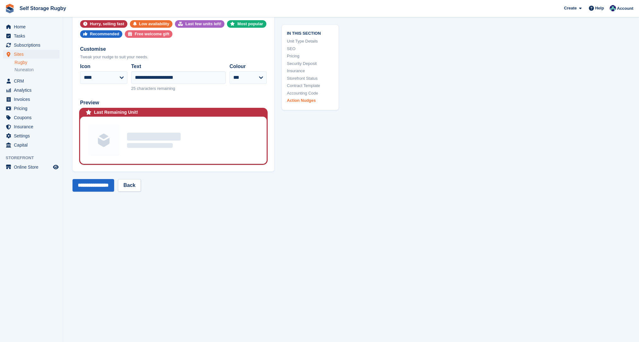
scroll to position [1349, 0]
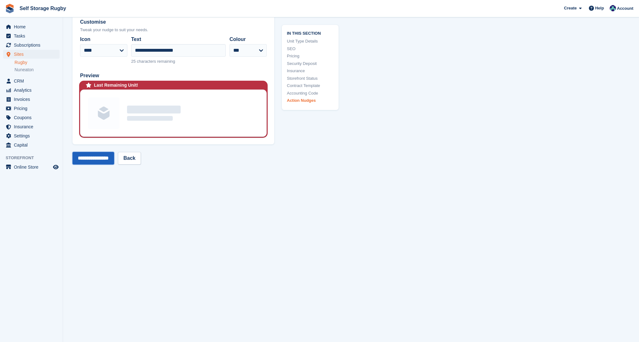
click at [104, 152] on input "**********" at bounding box center [94, 158] width 42 height 13
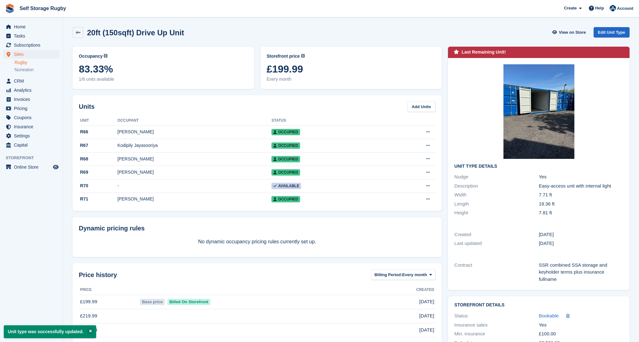
click at [441, 172] on div "Units Add Units Unit Occupant Status R66 [PERSON_NAME] Occupied Edit unit Delet…" at bounding box center [257, 153] width 369 height 116
click at [445, 180] on div "Last Remaining Unit! Unit Type details Nudge Yes Description Easy-access unit w…" at bounding box center [539, 169] width 188 height 250
click at [20, 29] on span "Home" at bounding box center [33, 26] width 38 height 9
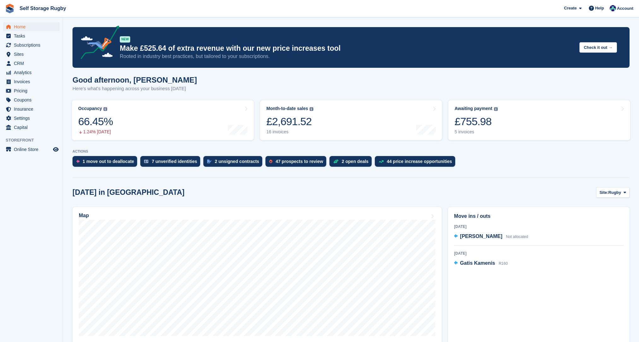
click at [255, 148] on section "NEW Make £525.64 of extra revenue with our new price increases tool Rooted in i…" at bounding box center [351, 281] width 576 height 563
click at [447, 175] on section "NEW Make £525.64 of extra revenue with our new price increases tool Rooted in i…" at bounding box center [351, 281] width 576 height 563
click at [250, 146] on section "NEW Make £525.64 of extra revenue with our new price increases tool Rooted in i…" at bounding box center [351, 281] width 576 height 563
click at [458, 113] on div "Awaiting payment The total outstanding balance on all open invoices. £755.98 5 …" at bounding box center [476, 120] width 43 height 29
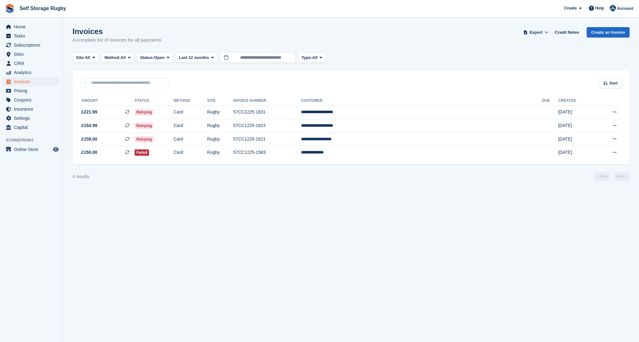
click at [247, 207] on section "Invoices A complete list of invoices for all payments Export Export Invoices Ex…" at bounding box center [351, 171] width 576 height 342
click at [20, 25] on span "Home" at bounding box center [33, 26] width 38 height 9
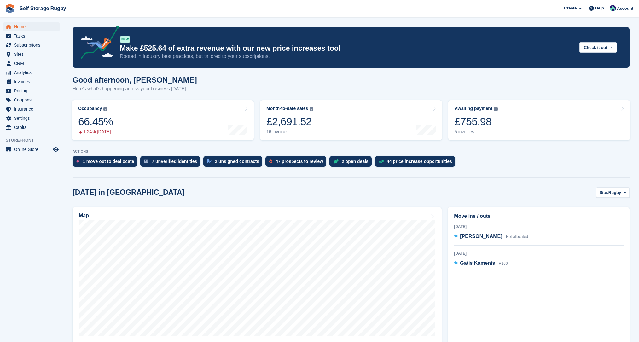
click at [256, 144] on section "NEW Make £525.64 of extra revenue with our new price increases tool Rooted in i…" at bounding box center [351, 281] width 576 height 563
drag, startPoint x: 171, startPoint y: 87, endPoint x: 74, endPoint y: 76, distance: 97.8
click at [74, 76] on div "Good afternoon, Chris Here's what's happening across your business today" at bounding box center [351, 88] width 557 height 24
click at [74, 76] on h1 "Good afternoon, Chris" at bounding box center [135, 80] width 125 height 9
drag, startPoint x: 74, startPoint y: 76, endPoint x: 202, endPoint y: 94, distance: 129.3
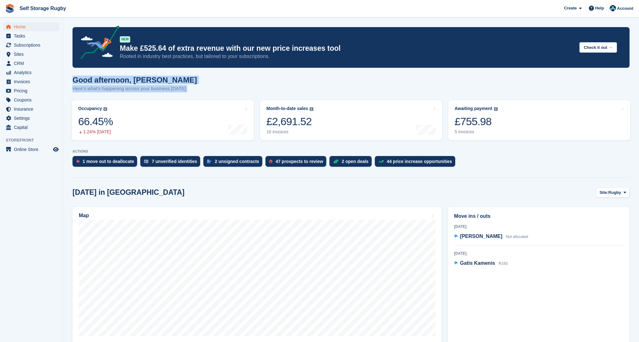
click at [202, 94] on div "Good afternoon, Chris Here's what's happening across your business today" at bounding box center [351, 88] width 557 height 24
click at [463, 173] on section "NEW Make £525.64 of extra revenue with our new price increases tool Rooted in i…" at bounding box center [351, 281] width 576 height 563
drag, startPoint x: 481, startPoint y: 111, endPoint x: 476, endPoint y: 117, distance: 7.6
click at [481, 111] on div "Awaiting payment" at bounding box center [474, 108] width 38 height 5
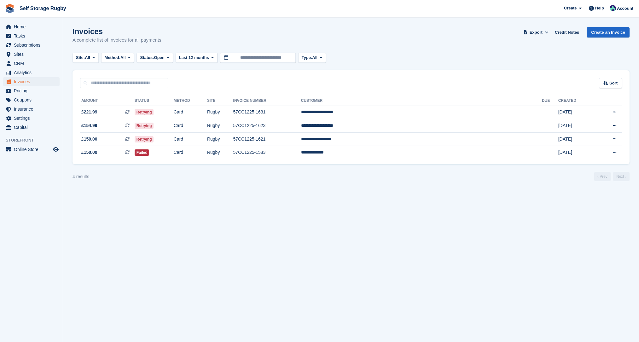
click at [271, 186] on section "Invoices A complete list of invoices for all payments Export Export Invoices Ex…" at bounding box center [351, 171] width 576 height 342
click at [72, 71] on section "Invoices A complete list of invoices for all payments Export Export Invoices Ex…" at bounding box center [351, 171] width 576 height 342
drag, startPoint x: 163, startPoint y: 43, endPoint x: 75, endPoint y: 35, distance: 88.3
click at [75, 35] on div "Invoices A complete list of invoices for all payments Export Export Invoices Ex…" at bounding box center [351, 39] width 557 height 24
click at [75, 35] on h1 "Invoices" at bounding box center [117, 31] width 89 height 9
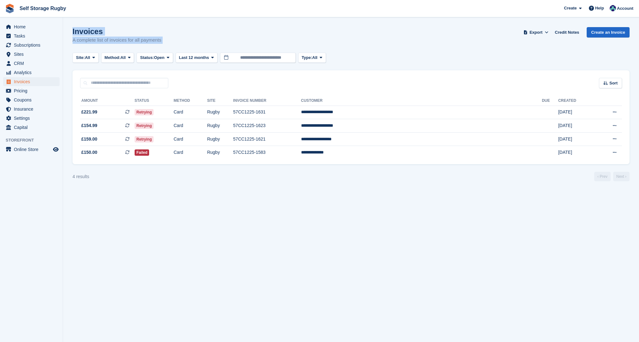
drag, startPoint x: 75, startPoint y: 35, endPoint x: 165, endPoint y: 40, distance: 89.7
click at [165, 40] on div "Invoices A complete list of invoices for all payments Export Export Invoices Ex…" at bounding box center [351, 39] width 557 height 24
drag, startPoint x: 176, startPoint y: 41, endPoint x: 73, endPoint y: 29, distance: 104.5
click at [73, 29] on div "Invoices A complete list of invoices for all payments Export Export Invoices Ex…" at bounding box center [351, 39] width 557 height 24
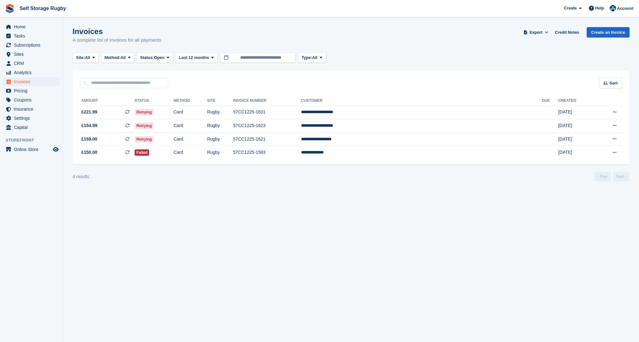
click at [73, 29] on h1 "Invoices" at bounding box center [117, 31] width 89 height 9
drag, startPoint x: 73, startPoint y: 29, endPoint x: 190, endPoint y: 45, distance: 118.7
click at [190, 45] on div "Invoices A complete list of invoices for all payments Export Export Invoices Ex…" at bounding box center [351, 39] width 557 height 24
drag, startPoint x: 190, startPoint y: 45, endPoint x: 82, endPoint y: 31, distance: 109.4
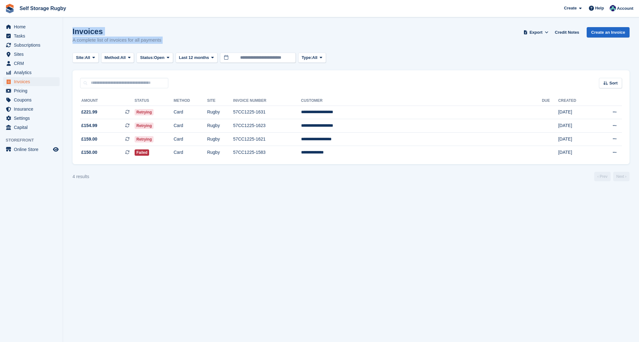
click at [82, 31] on div "Invoices A complete list of invoices for all payments Export Export Invoices Ex…" at bounding box center [351, 39] width 557 height 24
click at [82, 31] on h1 "Invoices" at bounding box center [117, 31] width 89 height 9
drag, startPoint x: 82, startPoint y: 31, endPoint x: 184, endPoint y: 45, distance: 102.8
click at [184, 45] on div "Invoices A complete list of invoices for all payments Export Export Invoices Ex…" at bounding box center [351, 39] width 557 height 24
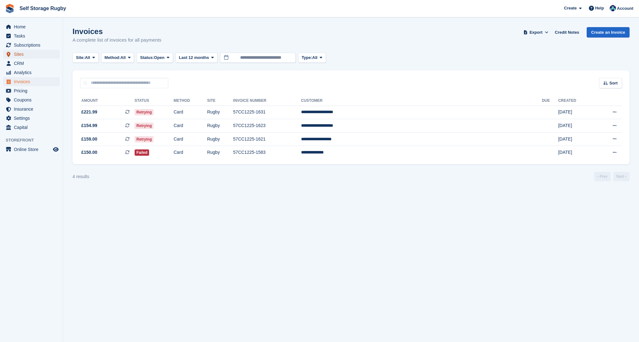
click at [25, 56] on span "Sites" at bounding box center [33, 54] width 38 height 9
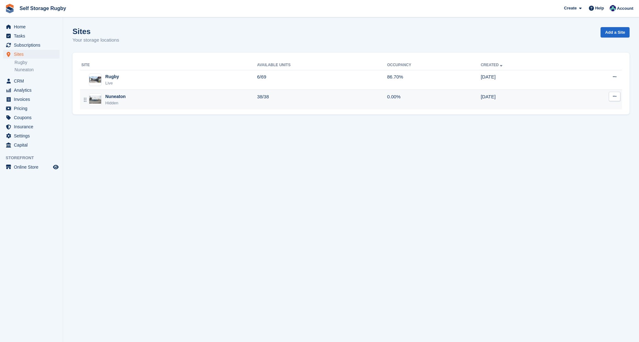
click at [117, 100] on div "Hidden" at bounding box center [115, 103] width 20 height 6
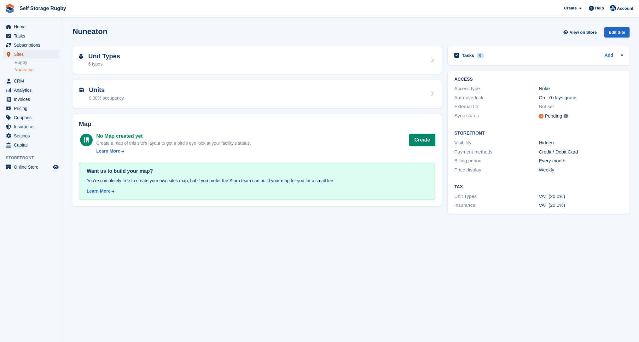
click at [24, 55] on span "Sites" at bounding box center [33, 54] width 38 height 9
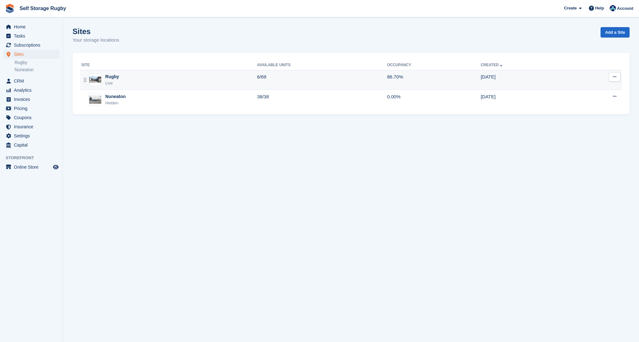
click at [122, 84] on div "Rugby Live" at bounding box center [169, 79] width 176 height 13
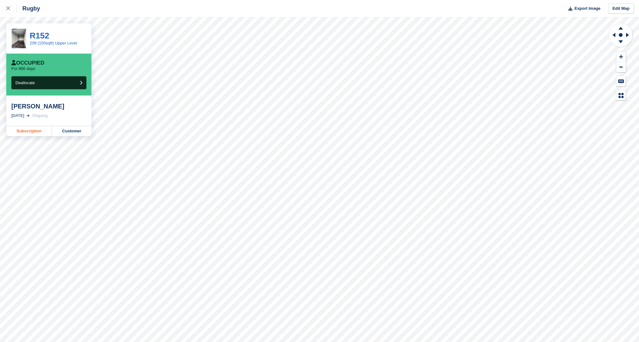
click at [37, 130] on link "Subscription" at bounding box center [29, 131] width 46 height 10
click at [12, 9] on div at bounding box center [11, 9] width 10 height 8
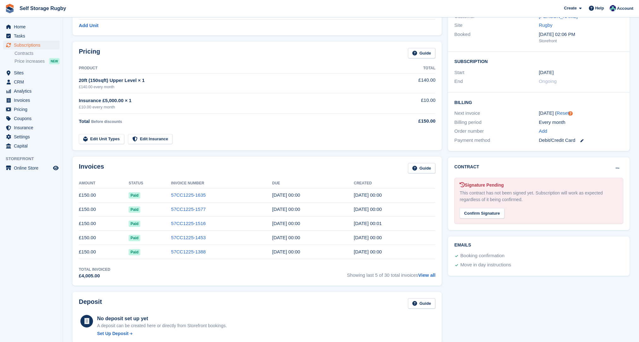
scroll to position [63, 0]
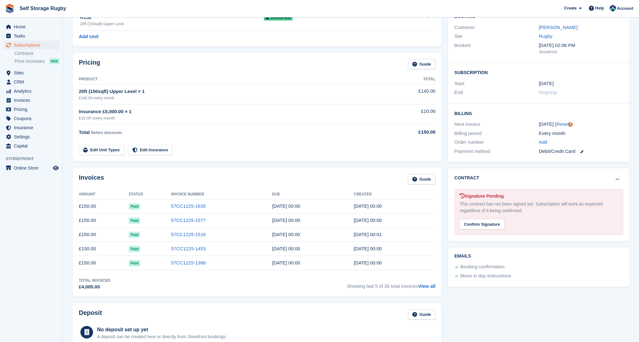
click at [68, 169] on section "[PERSON_NAME] 18098 View on Stripe Cancel Subscription Allocation Unit Unit Sta…" at bounding box center [351, 317] width 576 height 760
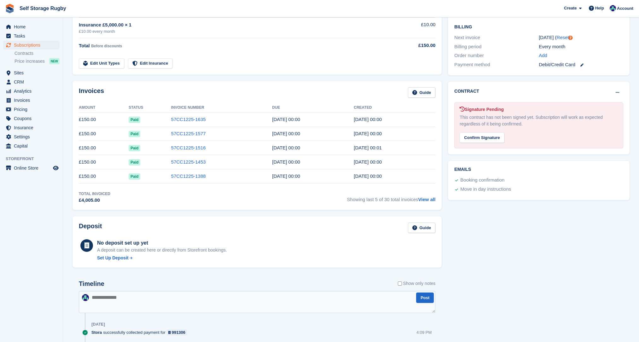
scroll to position [158, 0]
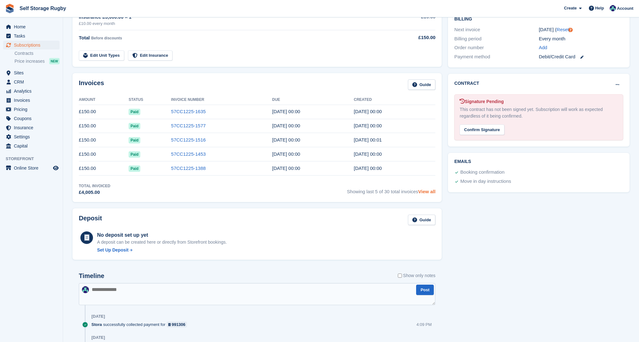
click at [434, 194] on link "View all" at bounding box center [426, 191] width 17 height 5
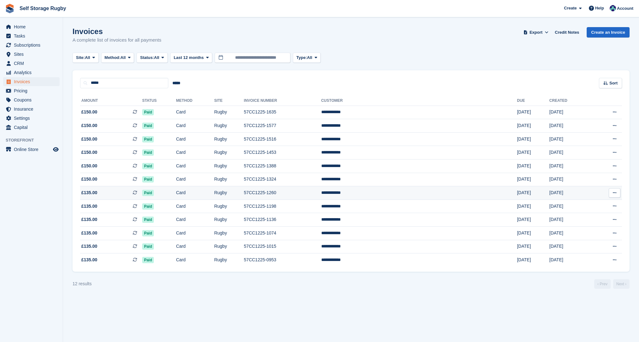
click at [176, 192] on td "Paid" at bounding box center [159, 193] width 34 height 14
click at [176, 180] on td "Paid" at bounding box center [159, 180] width 34 height 14
click at [212, 166] on td "Card" at bounding box center [195, 167] width 38 height 14
click at [214, 143] on td "Card" at bounding box center [195, 139] width 38 height 14
click at [176, 154] on td "Paid" at bounding box center [159, 153] width 34 height 14
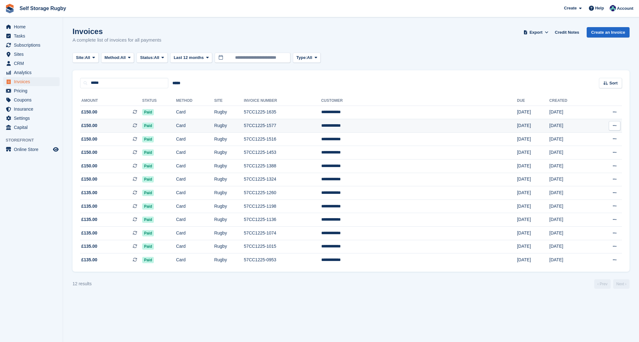
click at [176, 124] on td "Paid" at bounding box center [159, 126] width 34 height 14
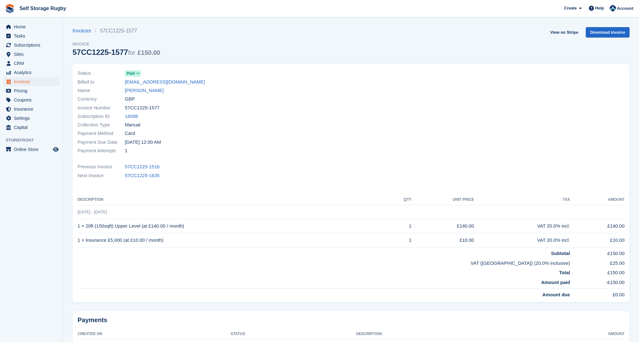
click at [193, 191] on div "Status Paid Billed to khigham@gmail.com Name Kevin Higham Currency GBP Invoice …" at bounding box center [351, 183] width 557 height 238
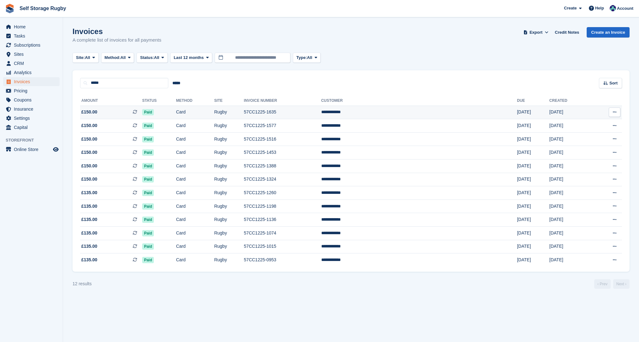
click at [176, 117] on td "Paid" at bounding box center [159, 113] width 34 height 14
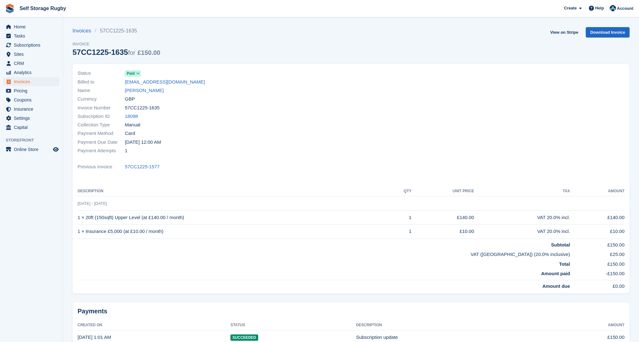
click at [193, 174] on div "Status Paid Billed to khigham@gmail.com Name Kevin Higham Currency GBP Invoice …" at bounding box center [351, 179] width 557 height 230
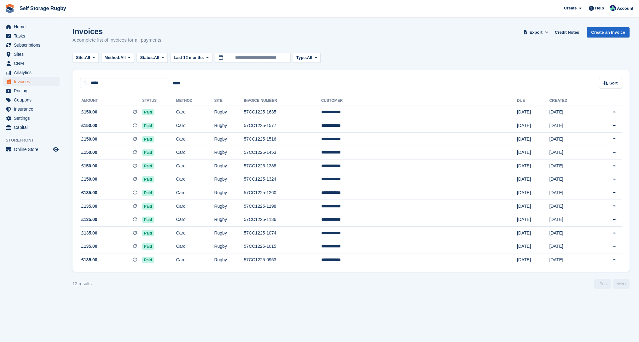
click at [70, 108] on section "Invoices A complete list of invoices for all payments Export Export Invoices Ex…" at bounding box center [351, 171] width 576 height 342
click at [207, 114] on div "This is a recurring subscription invoice." at bounding box center [206, 112] width 84 height 14
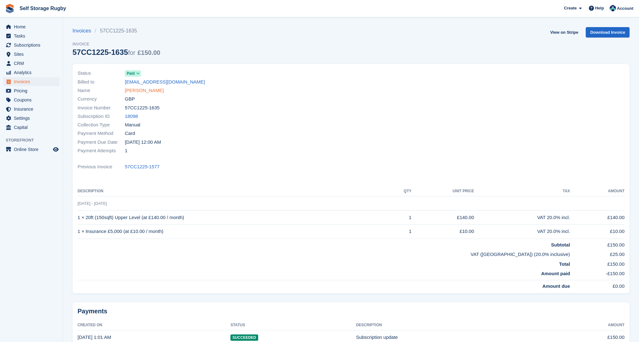
click at [144, 91] on link "[PERSON_NAME]" at bounding box center [144, 90] width 39 height 7
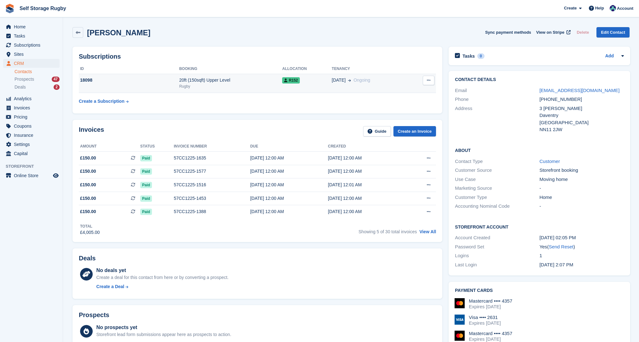
click at [152, 81] on div "18098" at bounding box center [129, 80] width 100 height 7
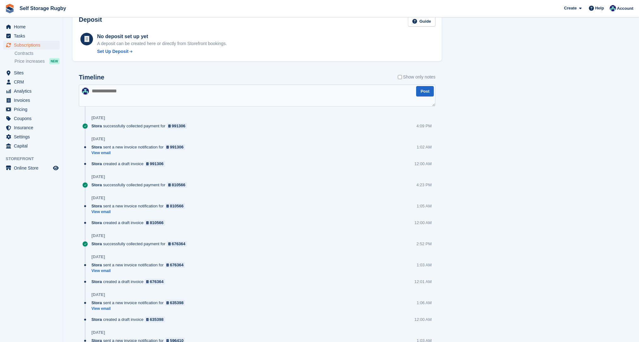
scroll to position [418, 0]
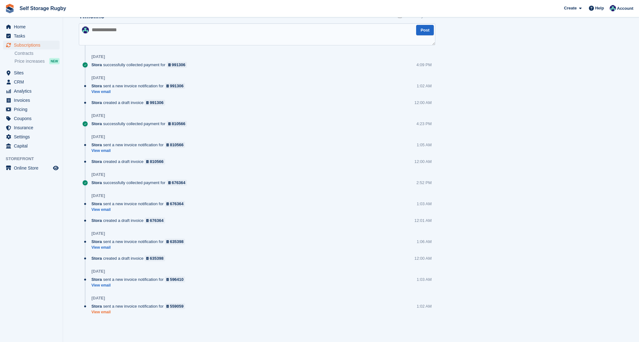
click at [99, 313] on link "View email" at bounding box center [139, 312] width 97 height 5
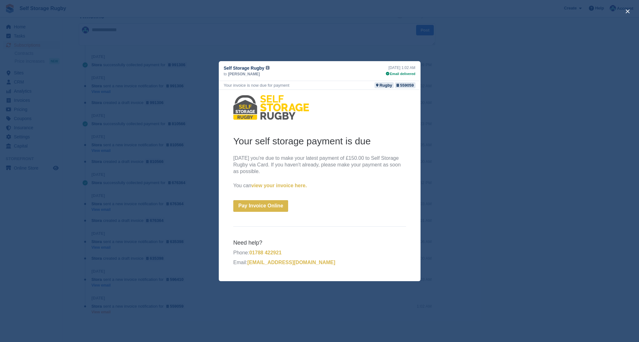
scroll to position [0, 0]
click at [151, 242] on div "close" at bounding box center [319, 171] width 639 height 342
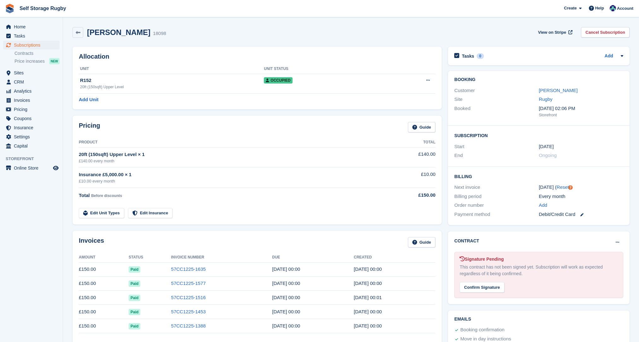
click at [115, 37] on h2 "[PERSON_NAME]" at bounding box center [118, 32] width 63 height 9
click at [549, 88] on link "[PERSON_NAME]" at bounding box center [558, 90] width 39 height 5
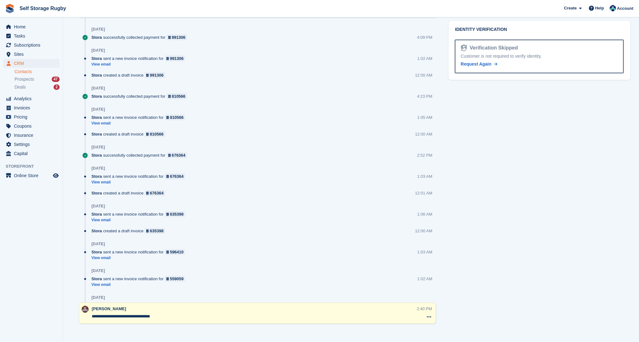
scroll to position [388, 0]
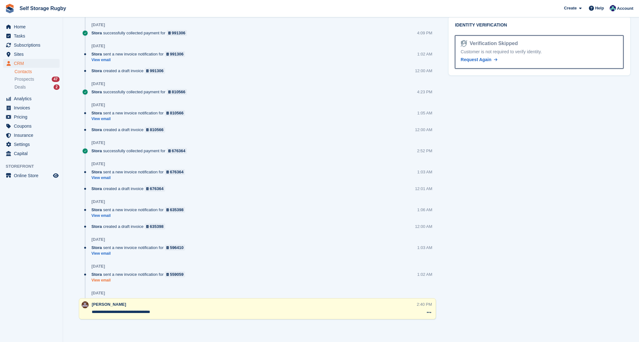
click at [109, 282] on link "View email" at bounding box center [139, 280] width 97 height 5
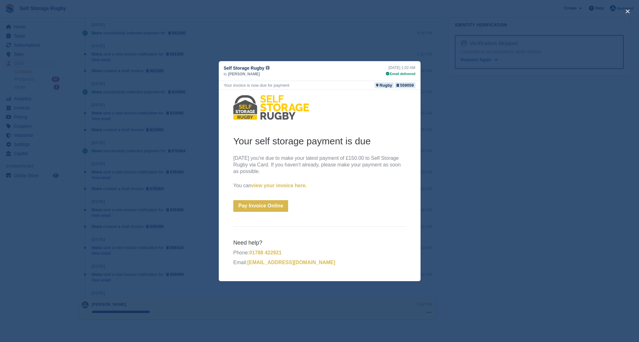
click at [363, 56] on div "close" at bounding box center [319, 171] width 639 height 342
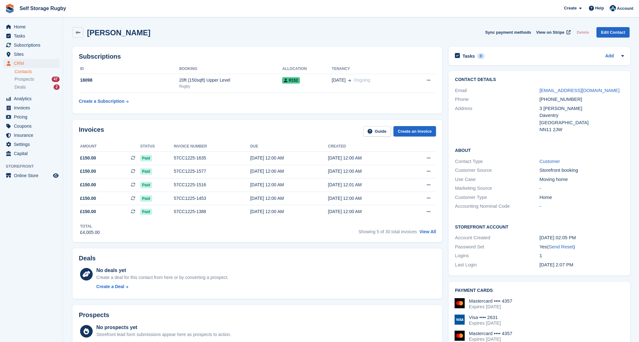
click at [121, 246] on div "Deals No deals yet Create a deal for this contact from here or by converting a …" at bounding box center [257, 273] width 376 height 57
click at [190, 81] on div "20ft (150sqft) Upper Level" at bounding box center [230, 80] width 103 height 7
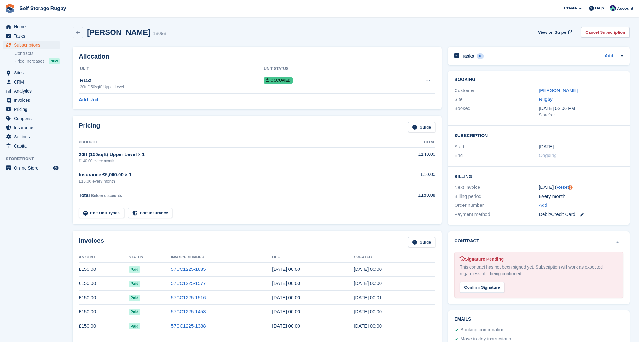
click at [71, 225] on div "Pricing Guide Product Total 20ft (150sqft) Upper Level × 1 £140.00 every month …" at bounding box center [257, 170] width 376 height 115
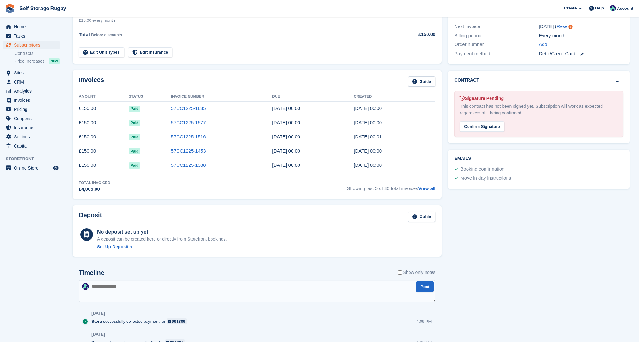
scroll to position [189, 0]
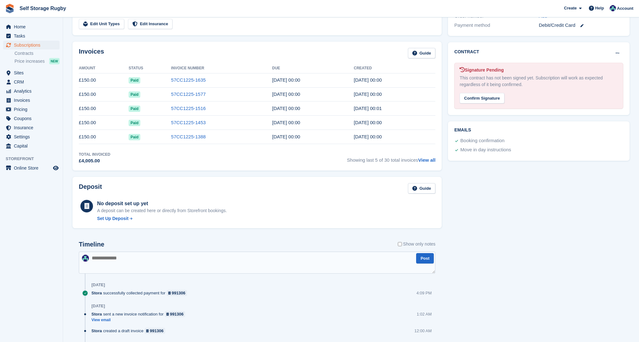
drag, startPoint x: 427, startPoint y: 160, endPoint x: 422, endPoint y: 166, distance: 8.3
click at [427, 160] on link "View all" at bounding box center [426, 159] width 17 height 5
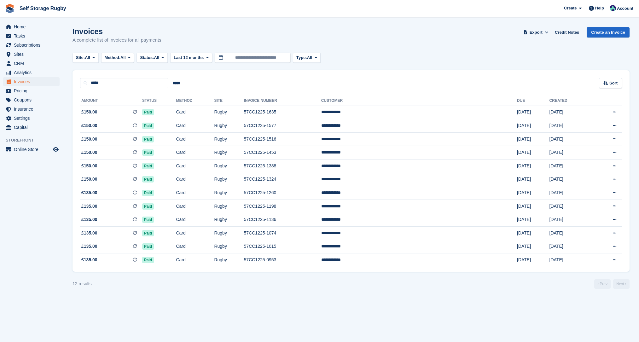
click at [20, 21] on div "Home Tasks Subscriptions Subscriptions Subscriptions Contracts Price increases …" at bounding box center [31, 76] width 63 height 112
click at [20, 24] on span "Home" at bounding box center [33, 26] width 38 height 9
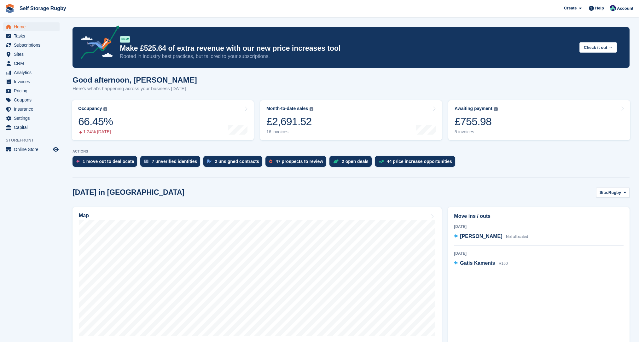
click at [67, 188] on section "NEW Make £525.64 of extra revenue with our new price increases tool Rooted in i…" at bounding box center [351, 281] width 576 height 563
click at [18, 33] on span "Tasks" at bounding box center [33, 36] width 38 height 9
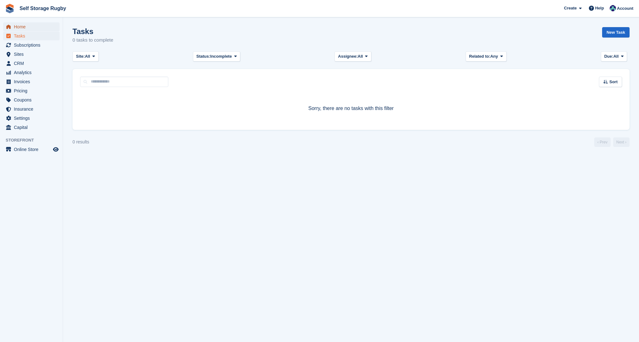
click at [20, 29] on span "Home" at bounding box center [33, 26] width 38 height 9
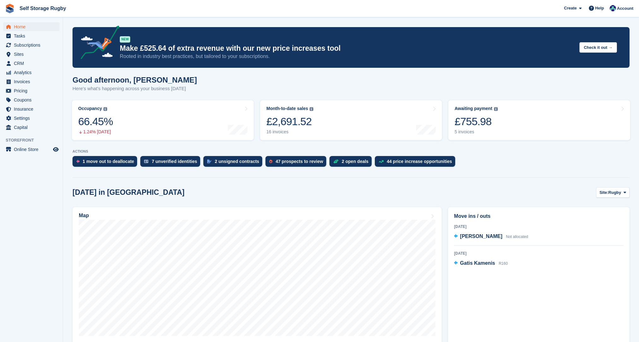
click at [67, 175] on section "NEW Make £525.64 of extra revenue with our new price increases tool Rooted in i…" at bounding box center [351, 281] width 576 height 563
click at [27, 47] on span "Subscriptions" at bounding box center [33, 45] width 38 height 9
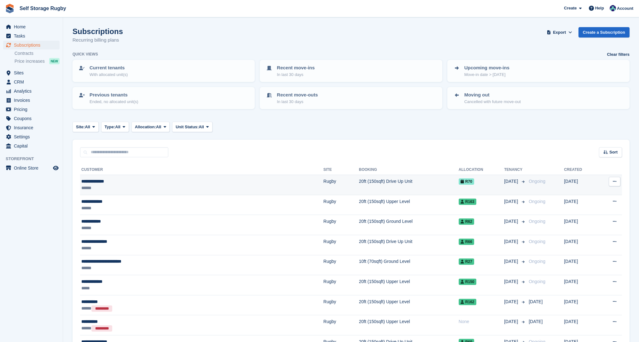
click at [126, 185] on div "******" at bounding box center [146, 188] width 130 height 7
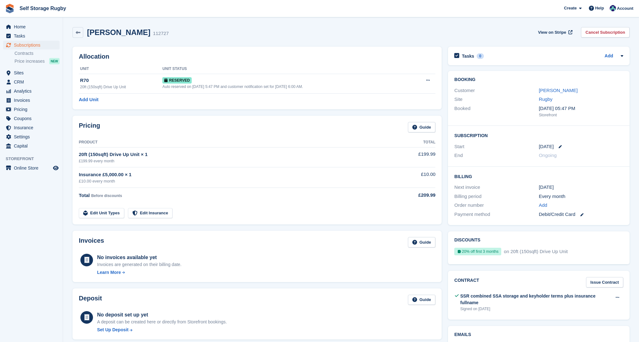
click at [209, 112] on div "Allocation Unit Unit Status R70 20ft (150sqft) Drive Up Unit Reserved Auto rese…" at bounding box center [257, 78] width 376 height 69
click at [15, 118] on span "Coupons" at bounding box center [33, 118] width 38 height 9
